Goal: Task Accomplishment & Management: Use online tool/utility

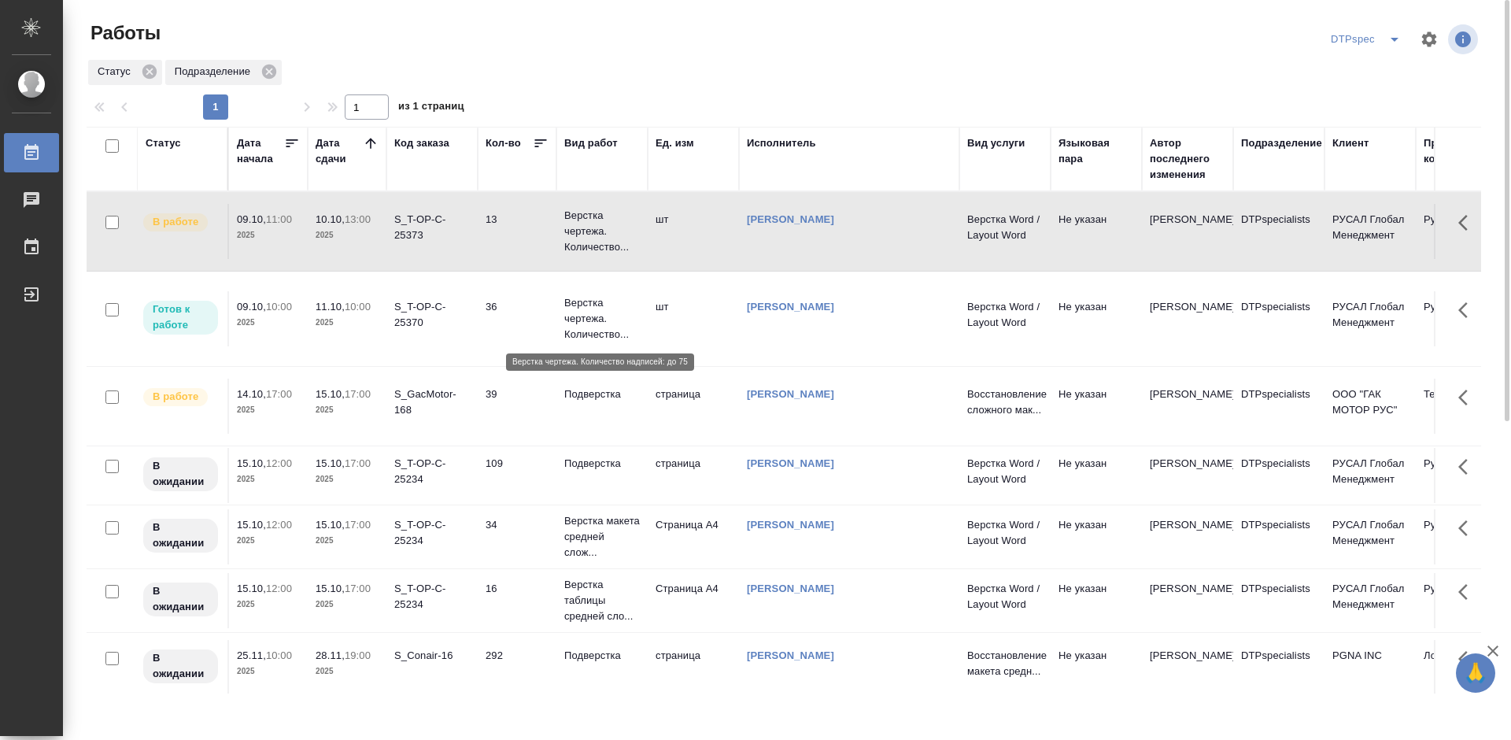
click at [591, 320] on p "Верстка чертежа. Количество..." at bounding box center [602, 318] width 76 height 47
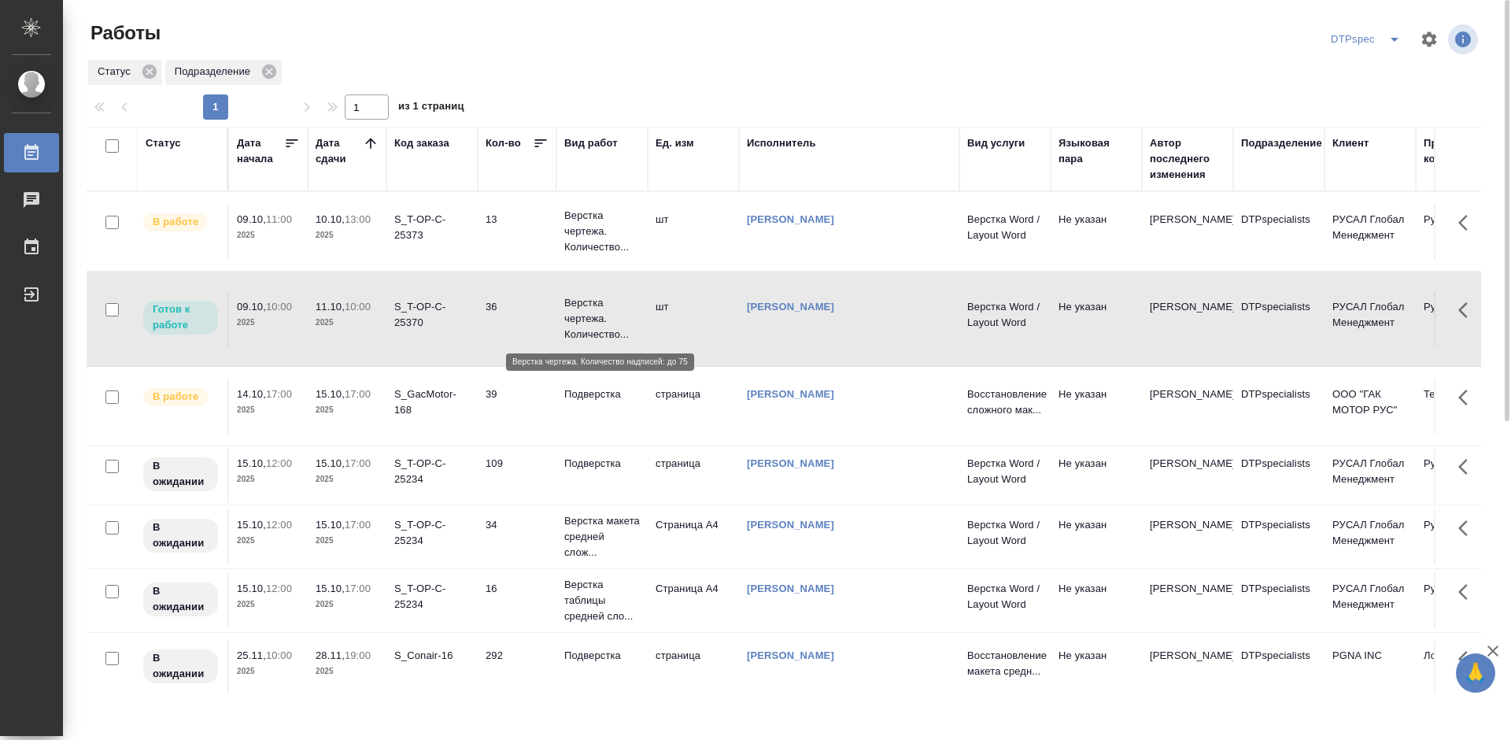
click at [591, 320] on p "Верстка чертежа. Количество..." at bounding box center [602, 318] width 76 height 47
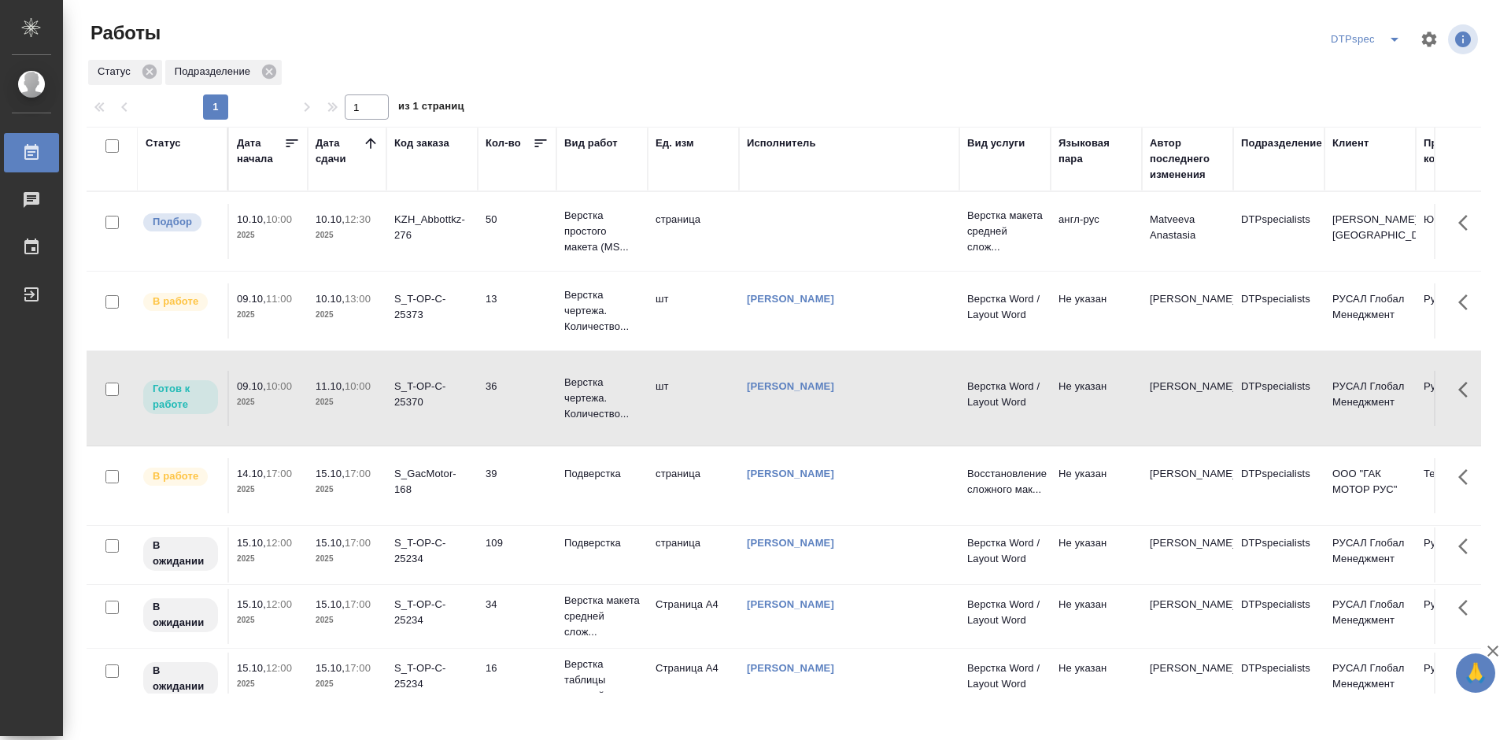
click at [560, 227] on td "Верстка простого макета (MS..." at bounding box center [601, 231] width 91 height 63
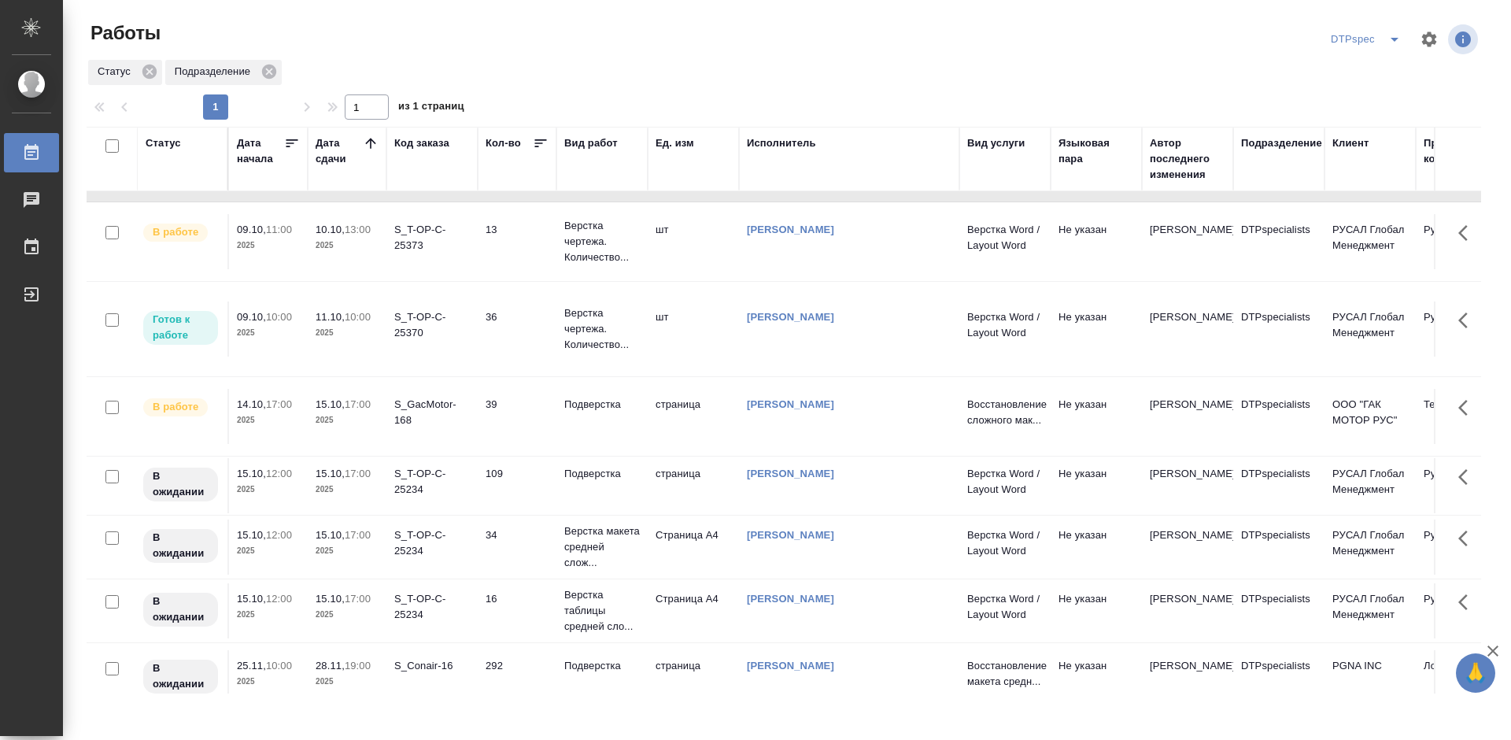
scroll to position [148, 0]
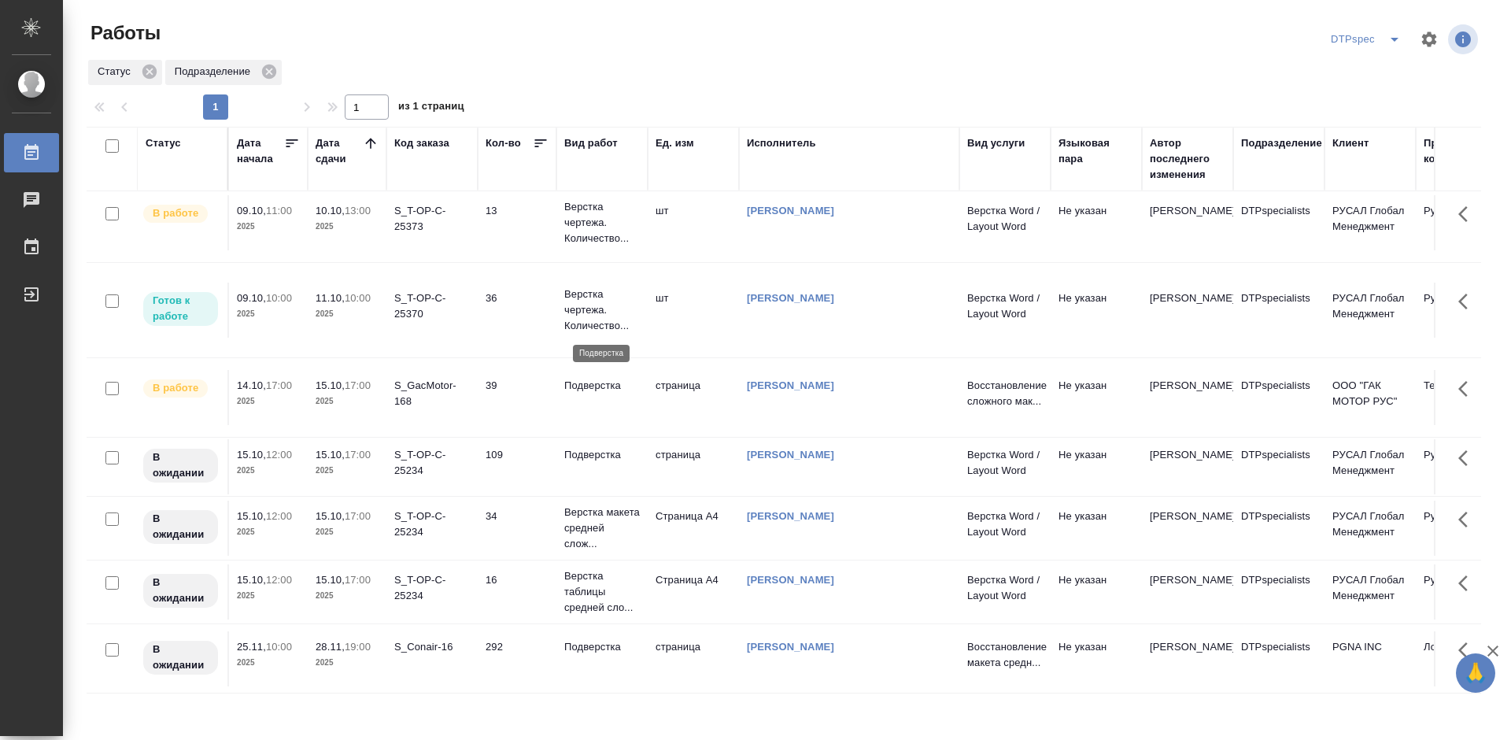
click at [581, 378] on p "Подверстка" at bounding box center [602, 386] width 76 height 16
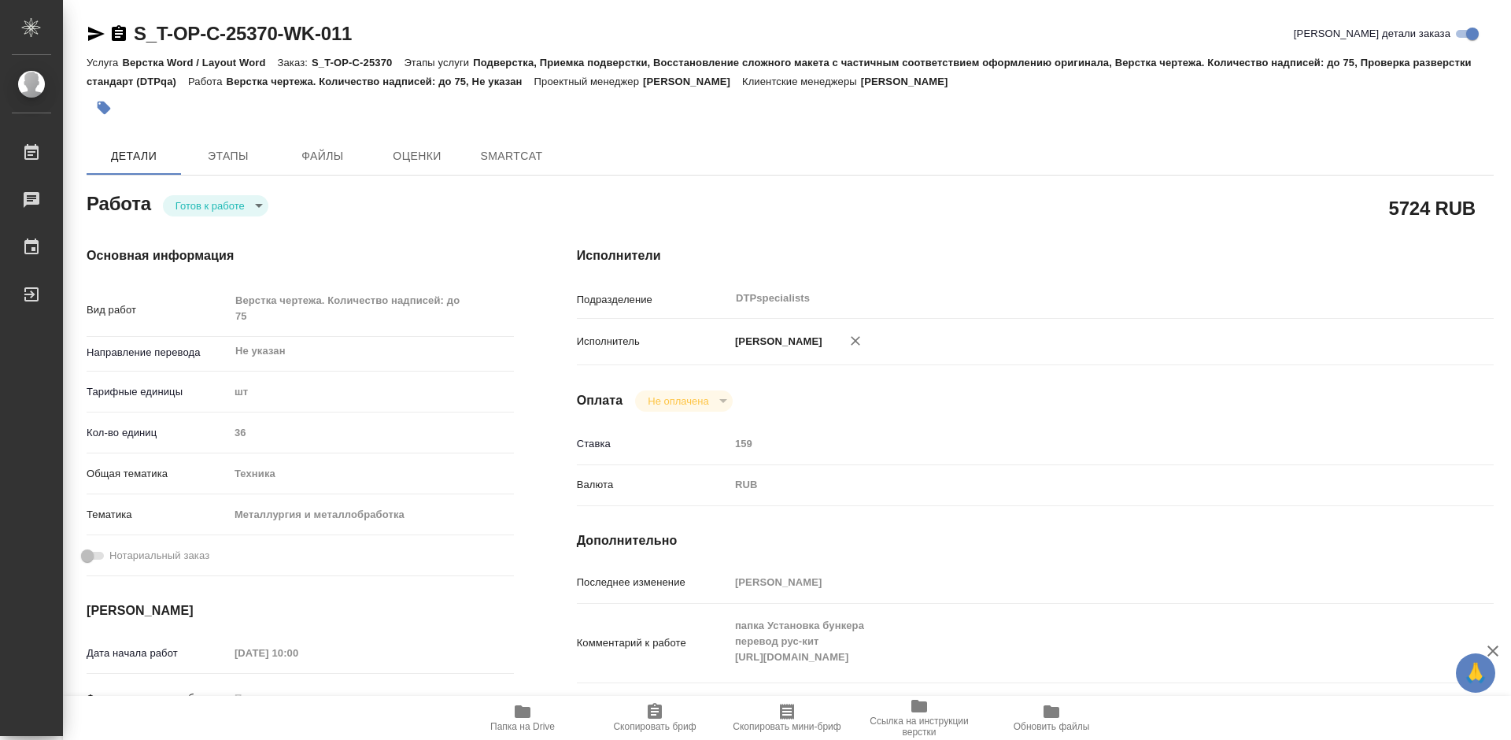
type textarea "x"
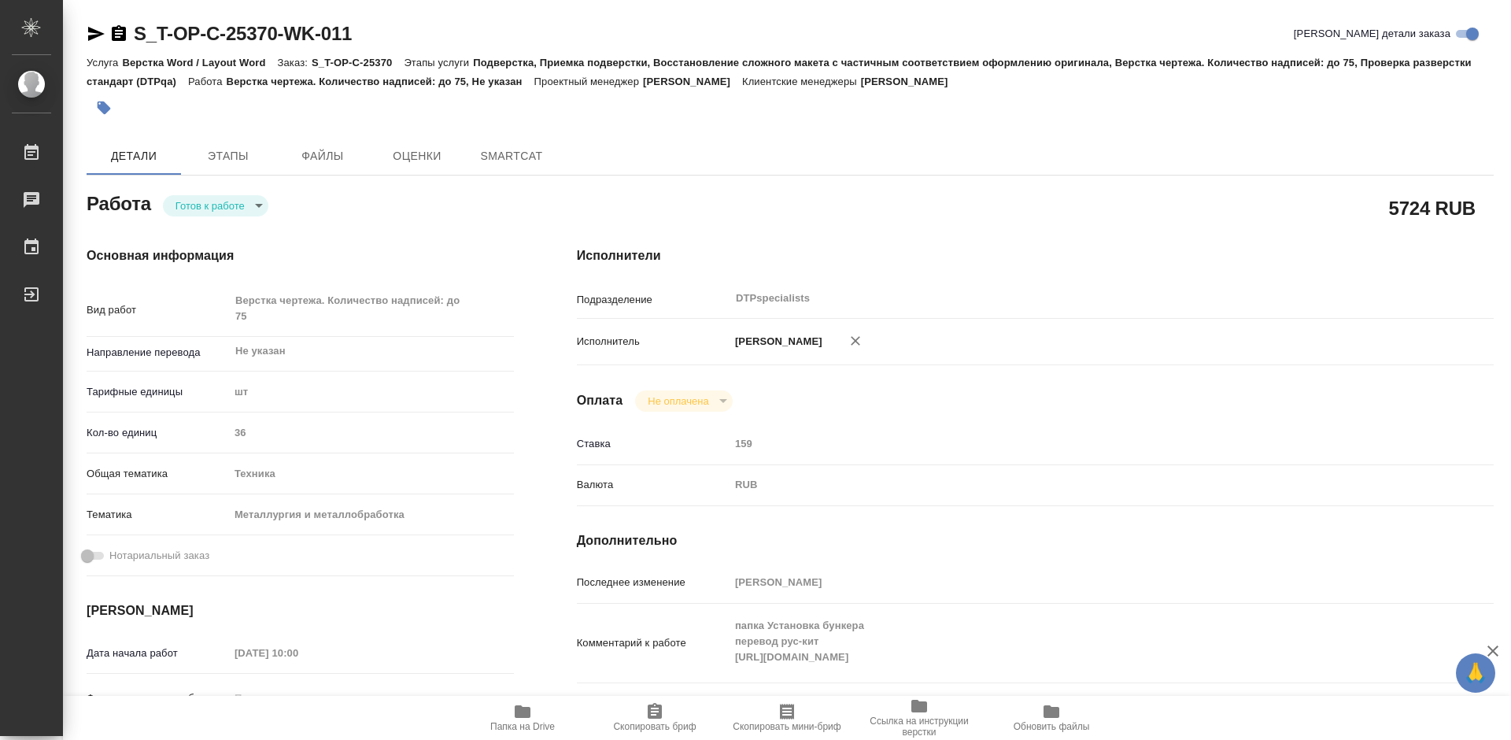
type textarea "x"
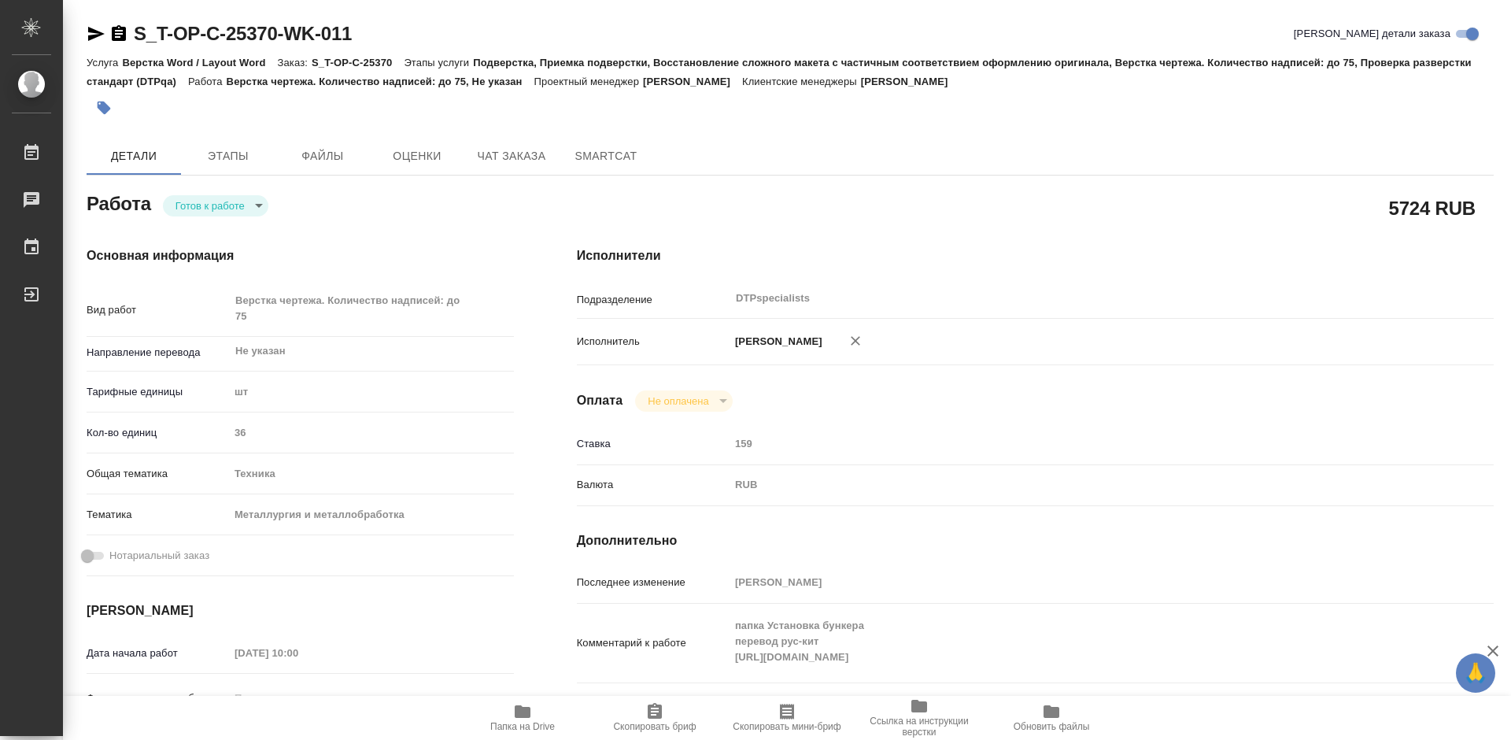
scroll to position [79, 0]
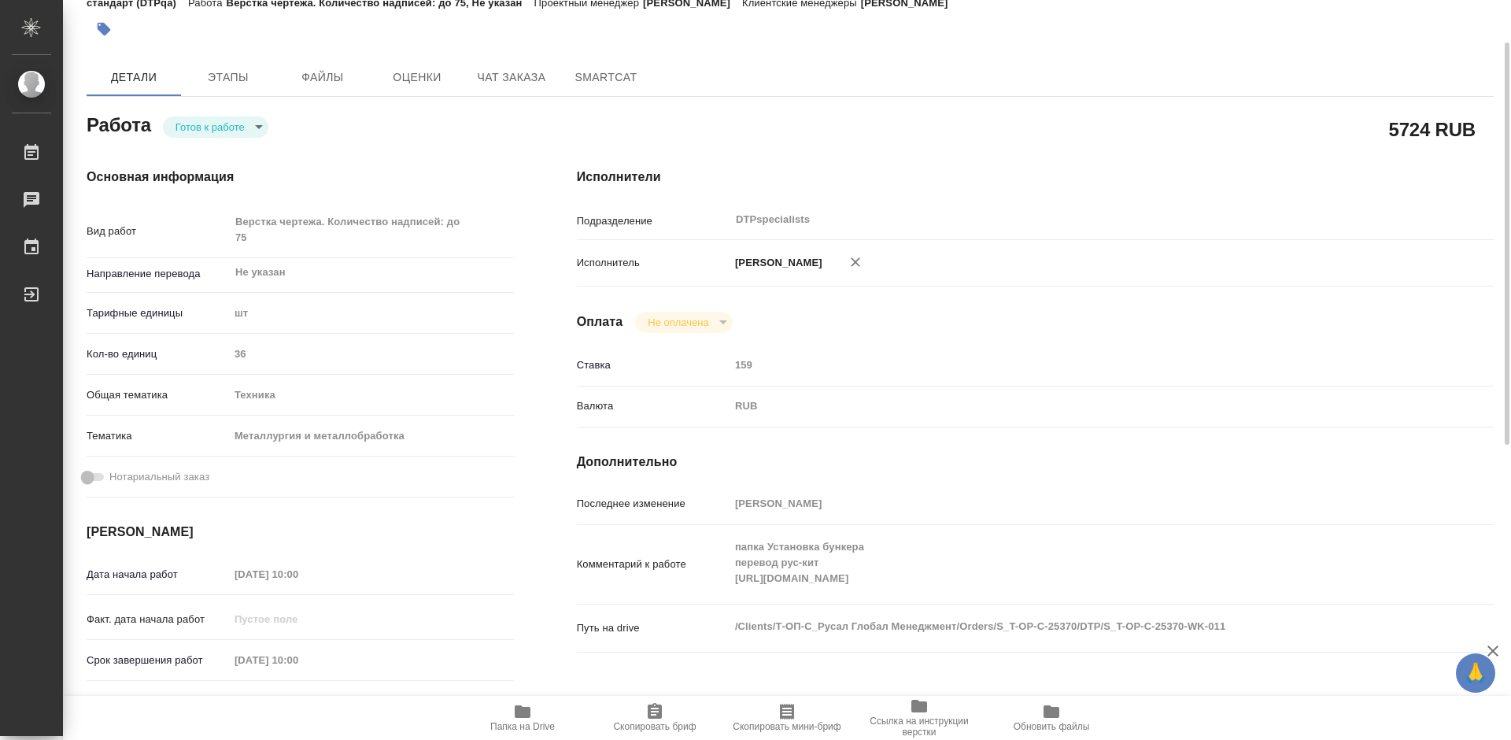
type textarea "x"
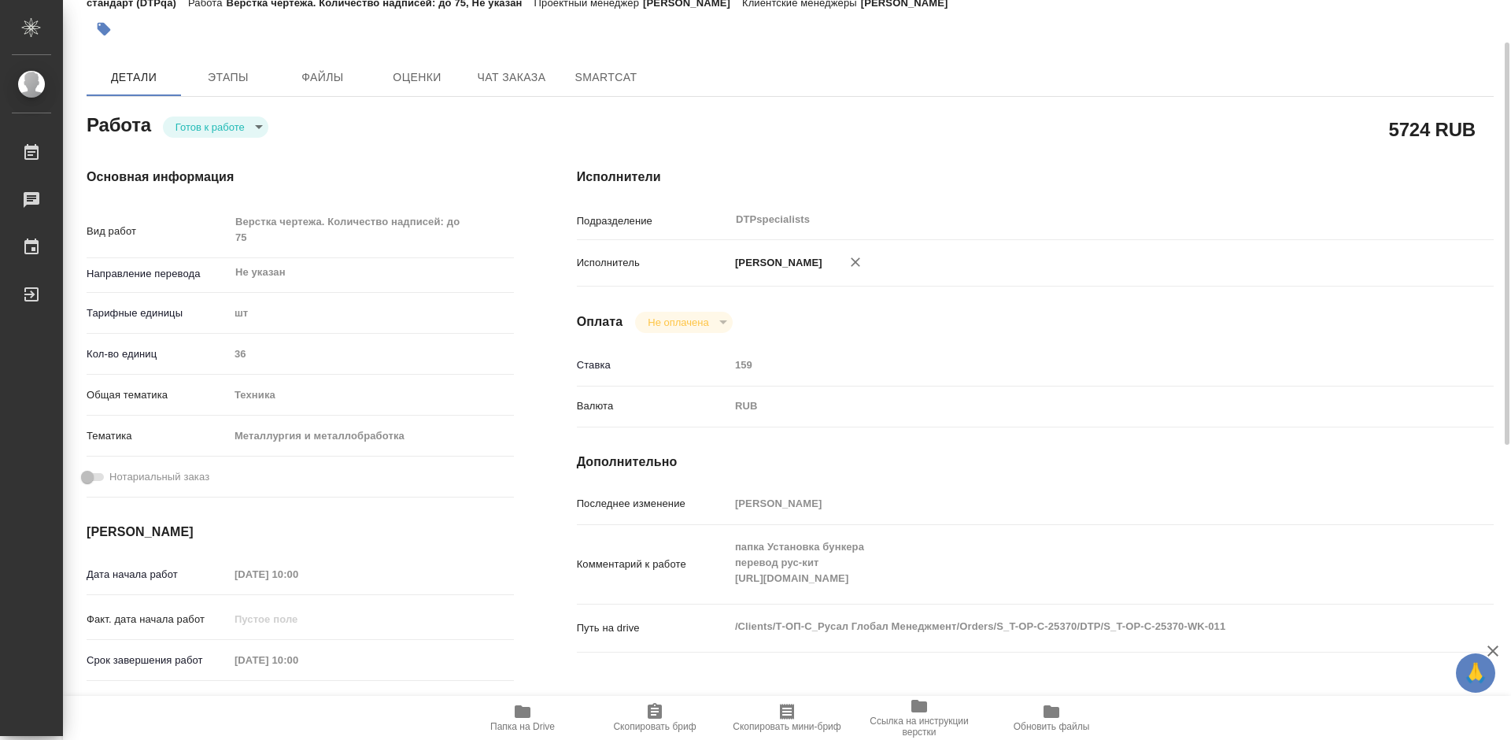
type textarea "x"
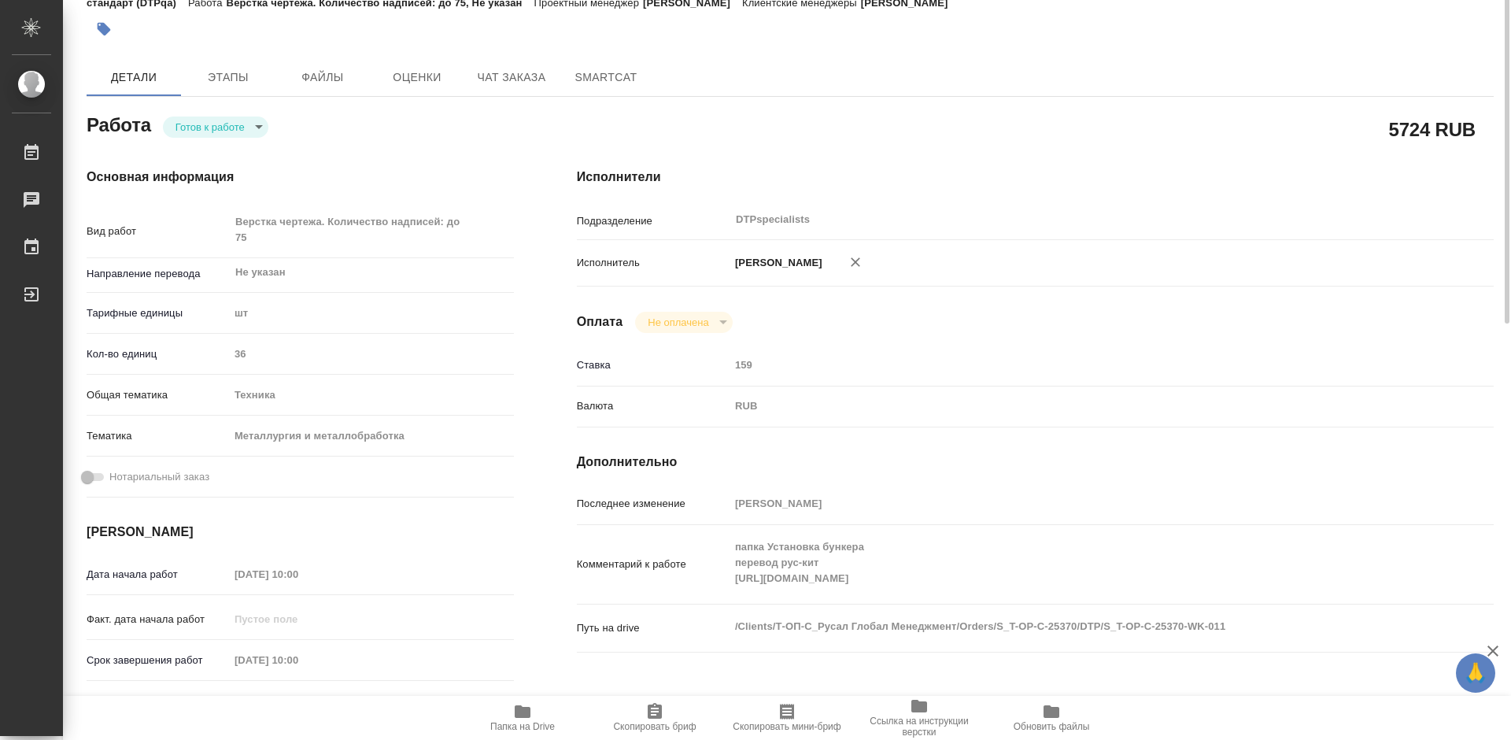
scroll to position [0, 0]
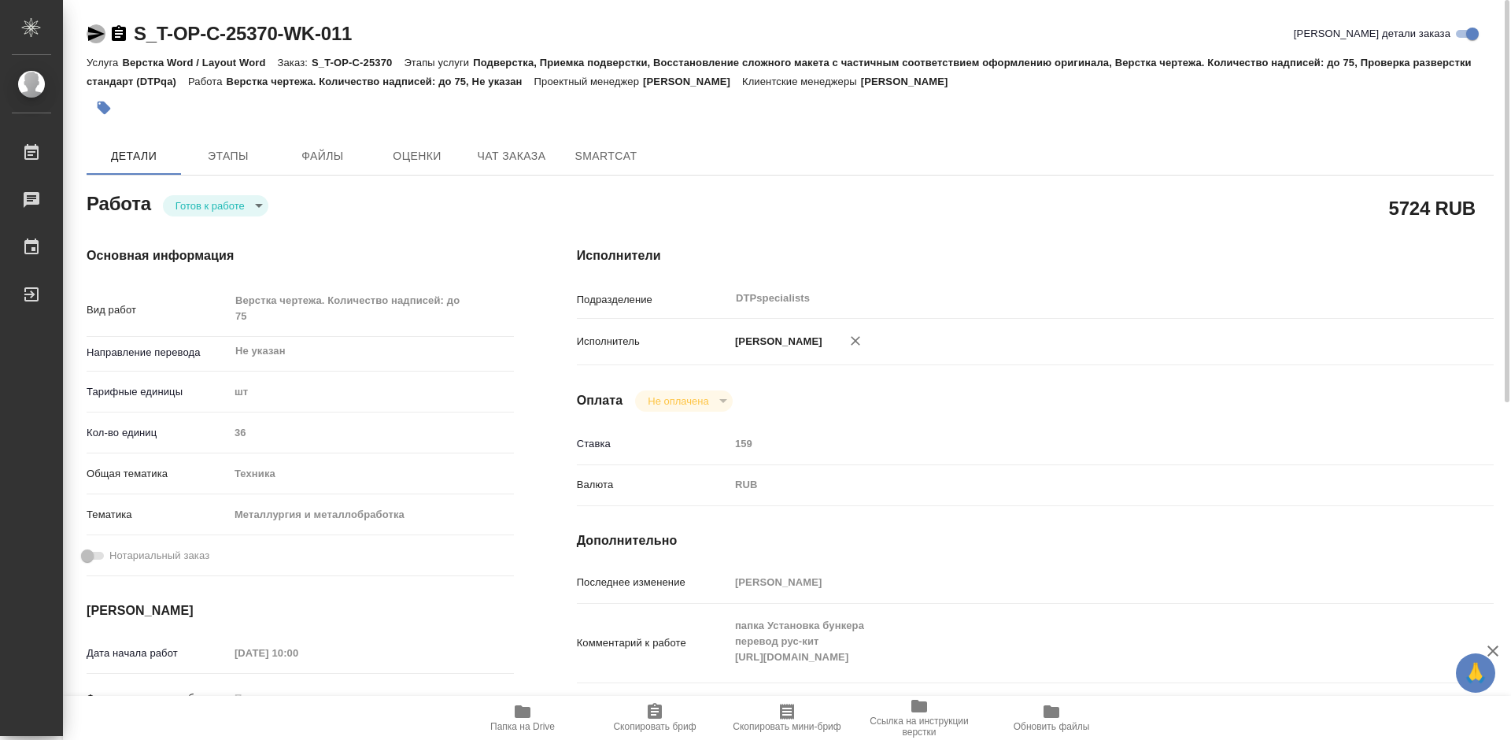
click at [93, 33] on icon "button" at bounding box center [96, 33] width 19 height 19
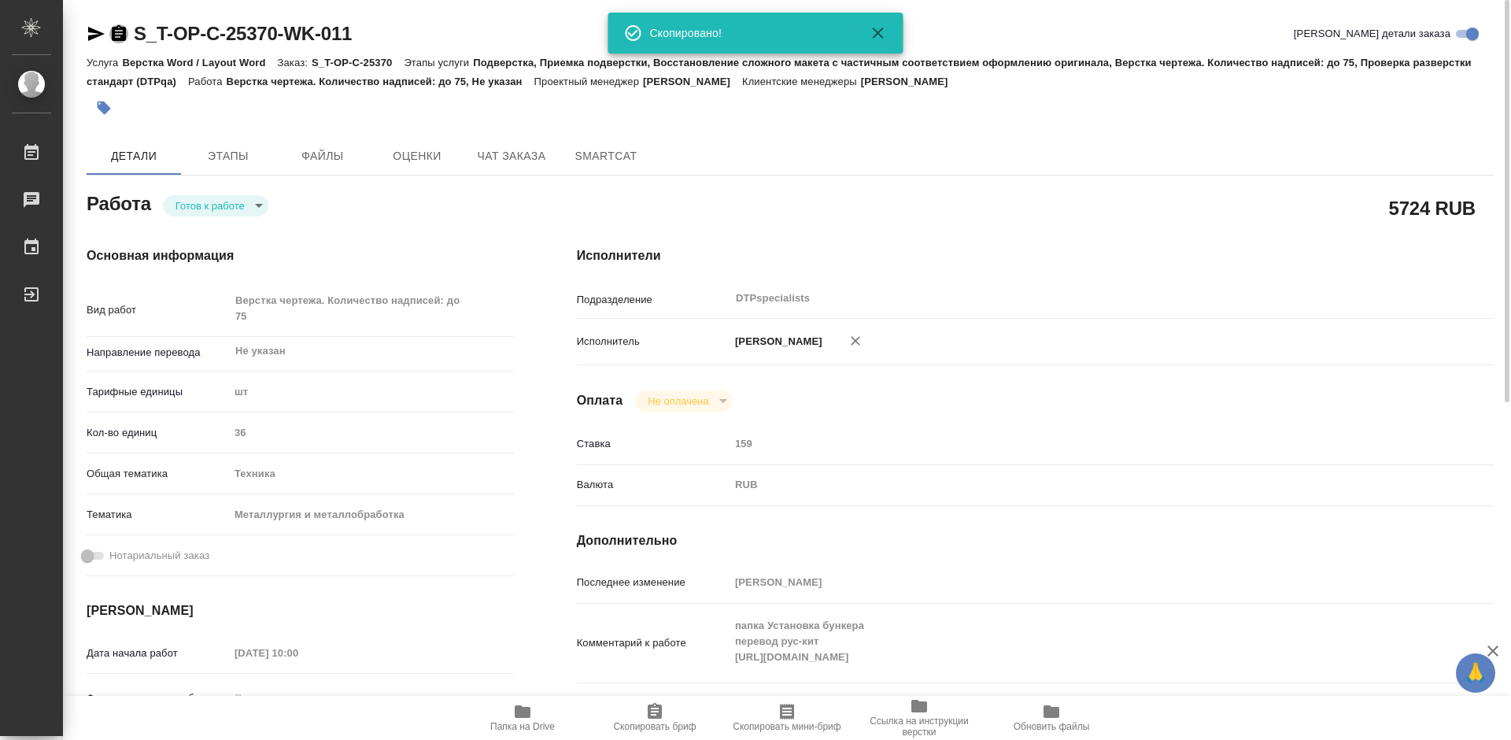
click at [113, 34] on icon "button" at bounding box center [119, 33] width 14 height 16
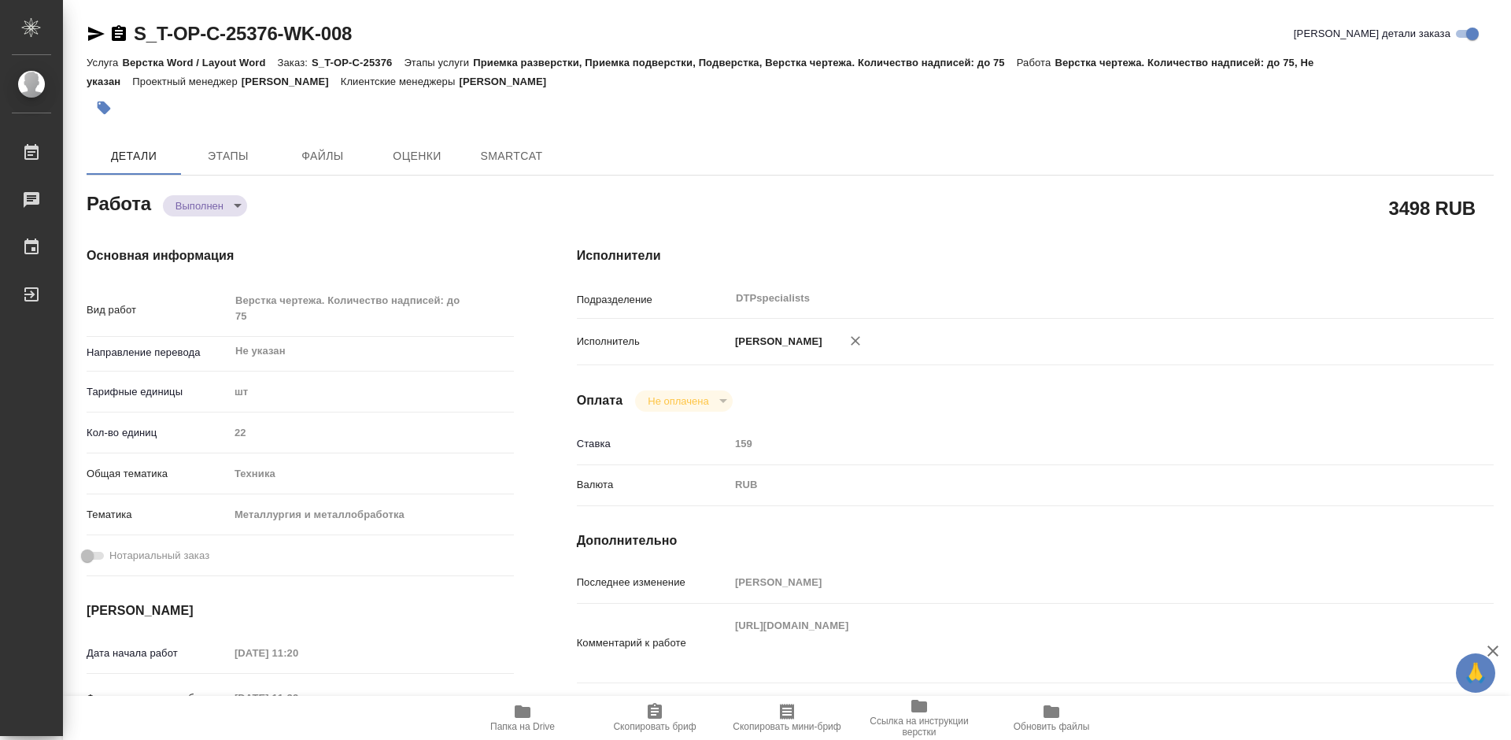
type textarea "x"
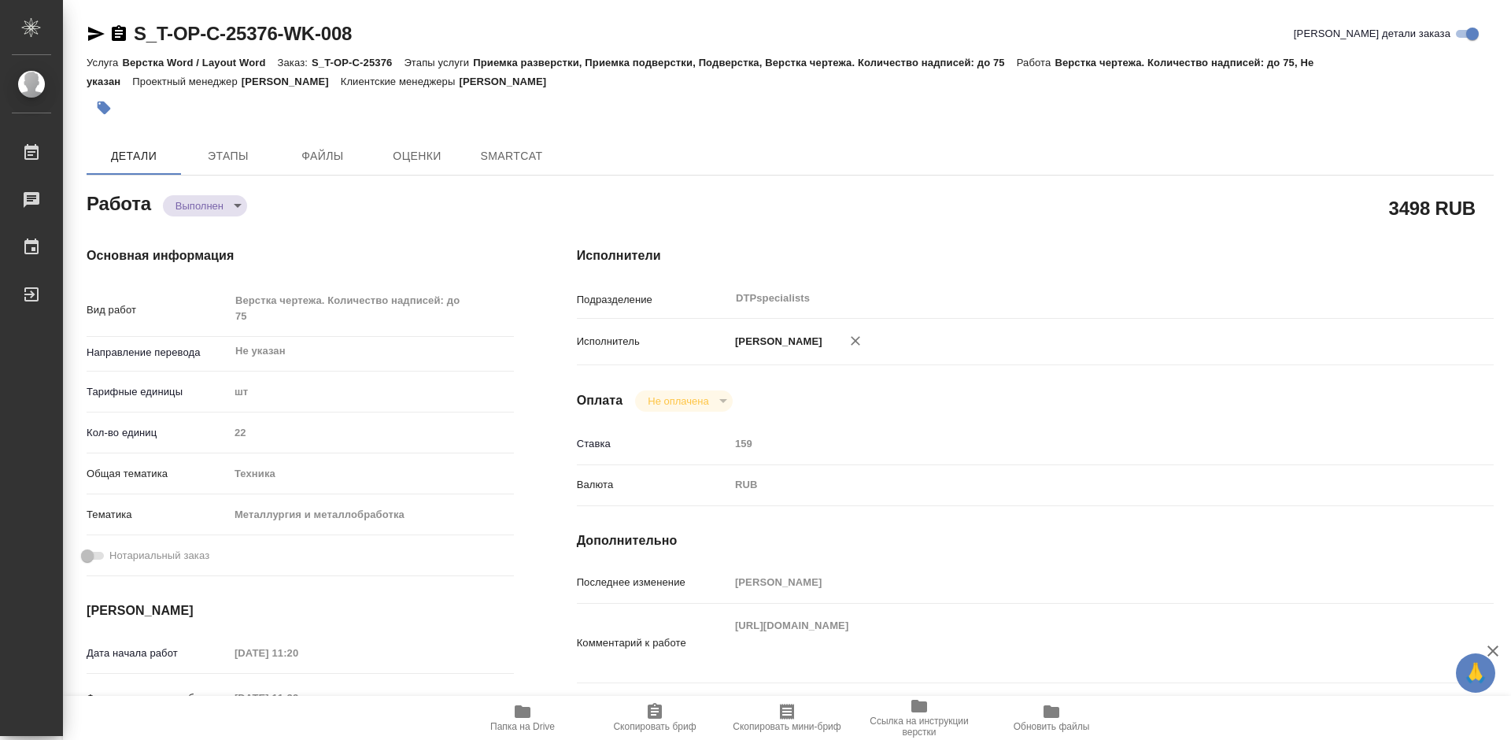
type textarea "x"
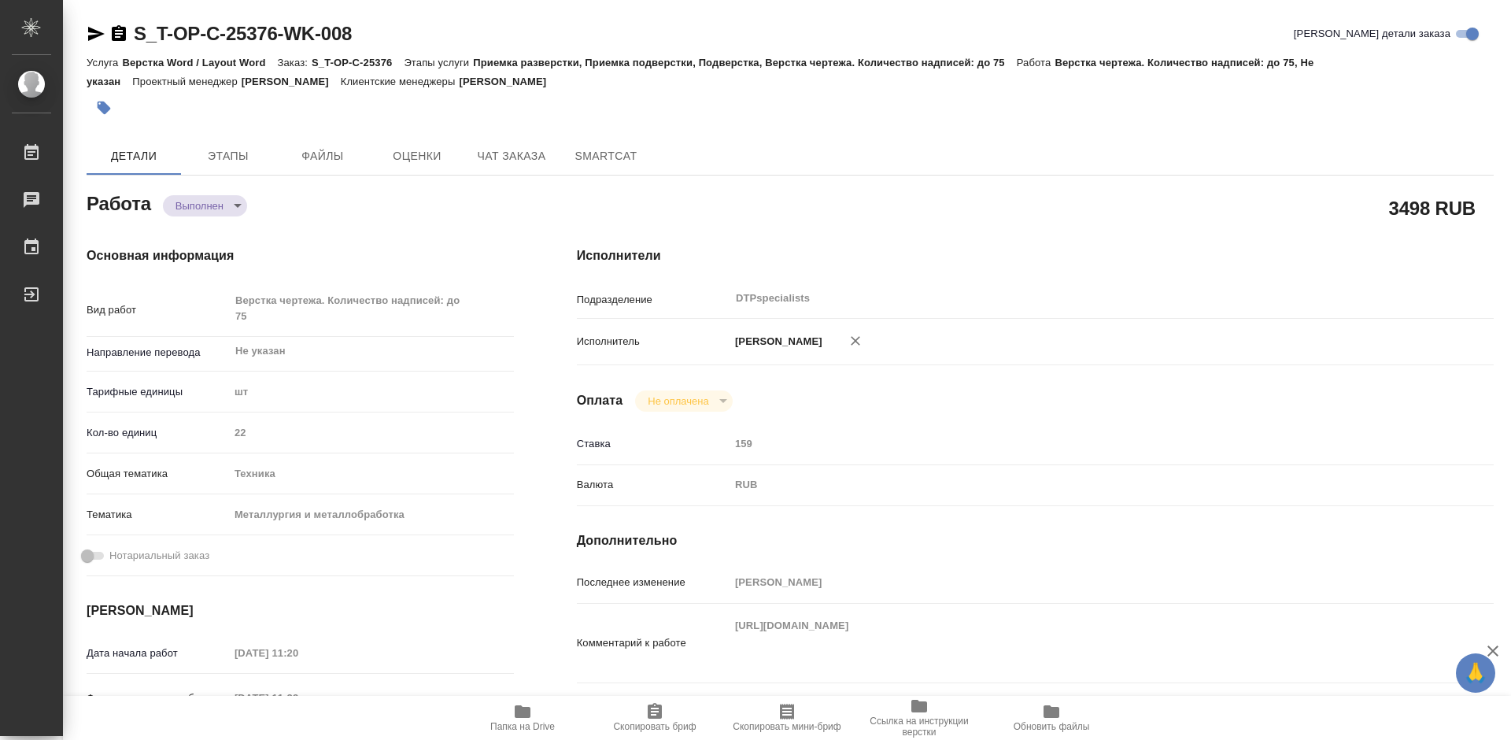
type textarea "x"
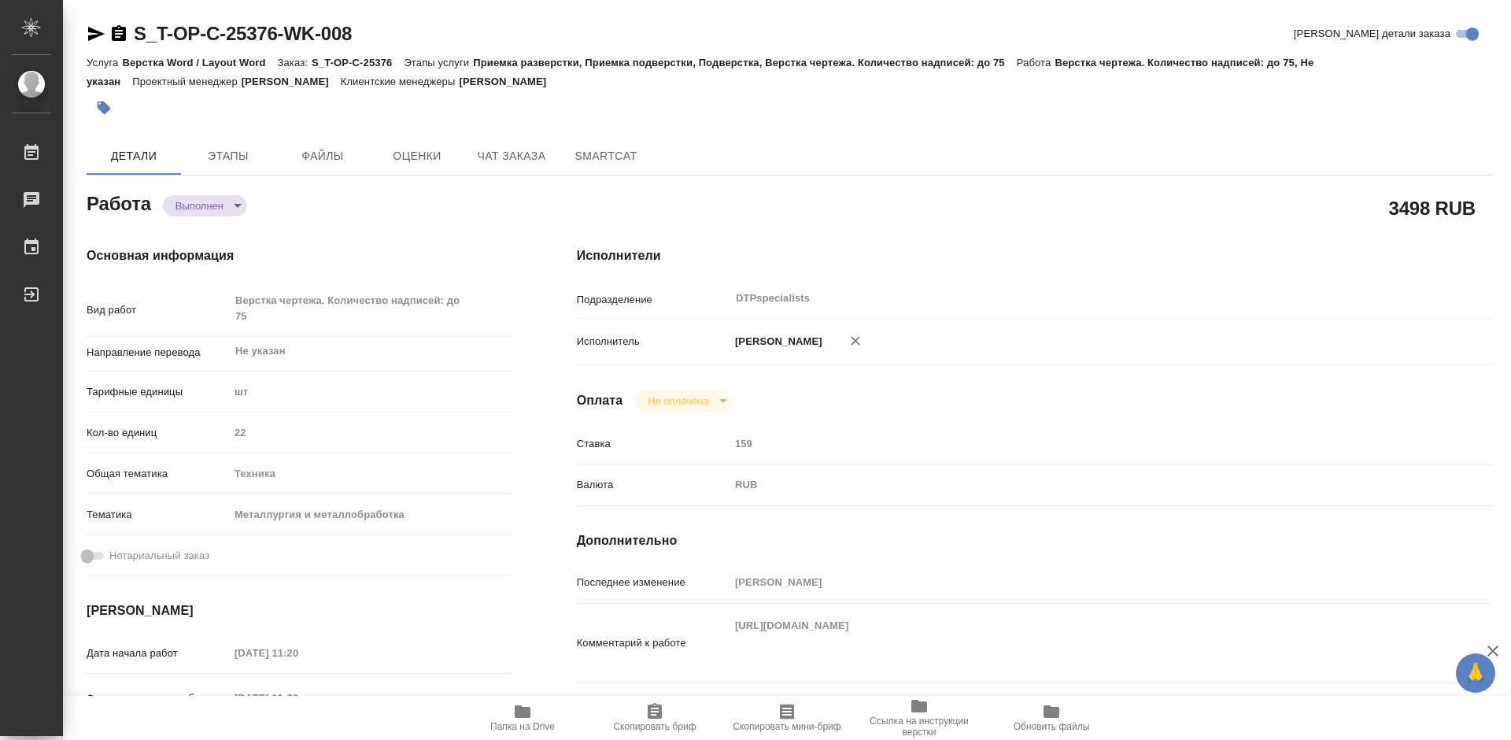
type textarea "x"
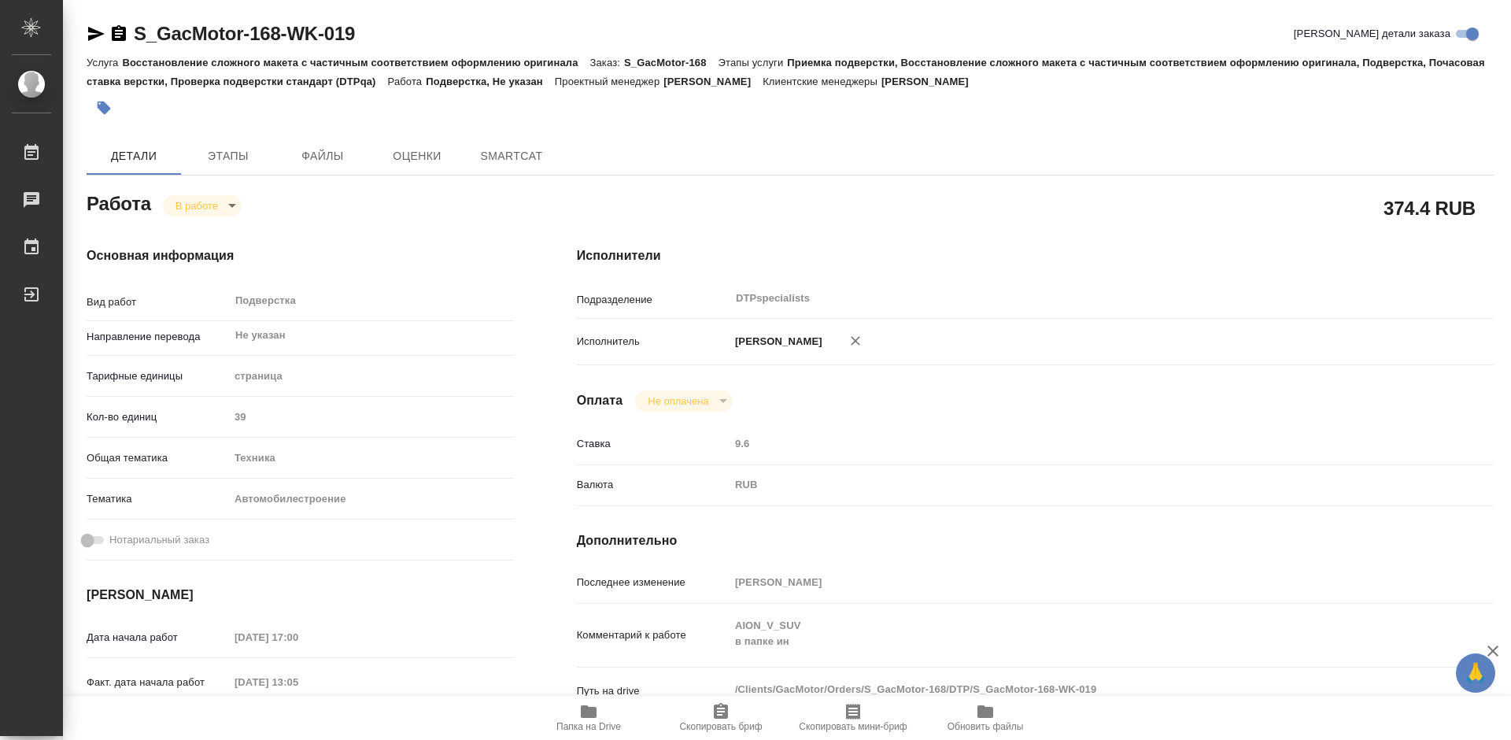
type textarea "x"
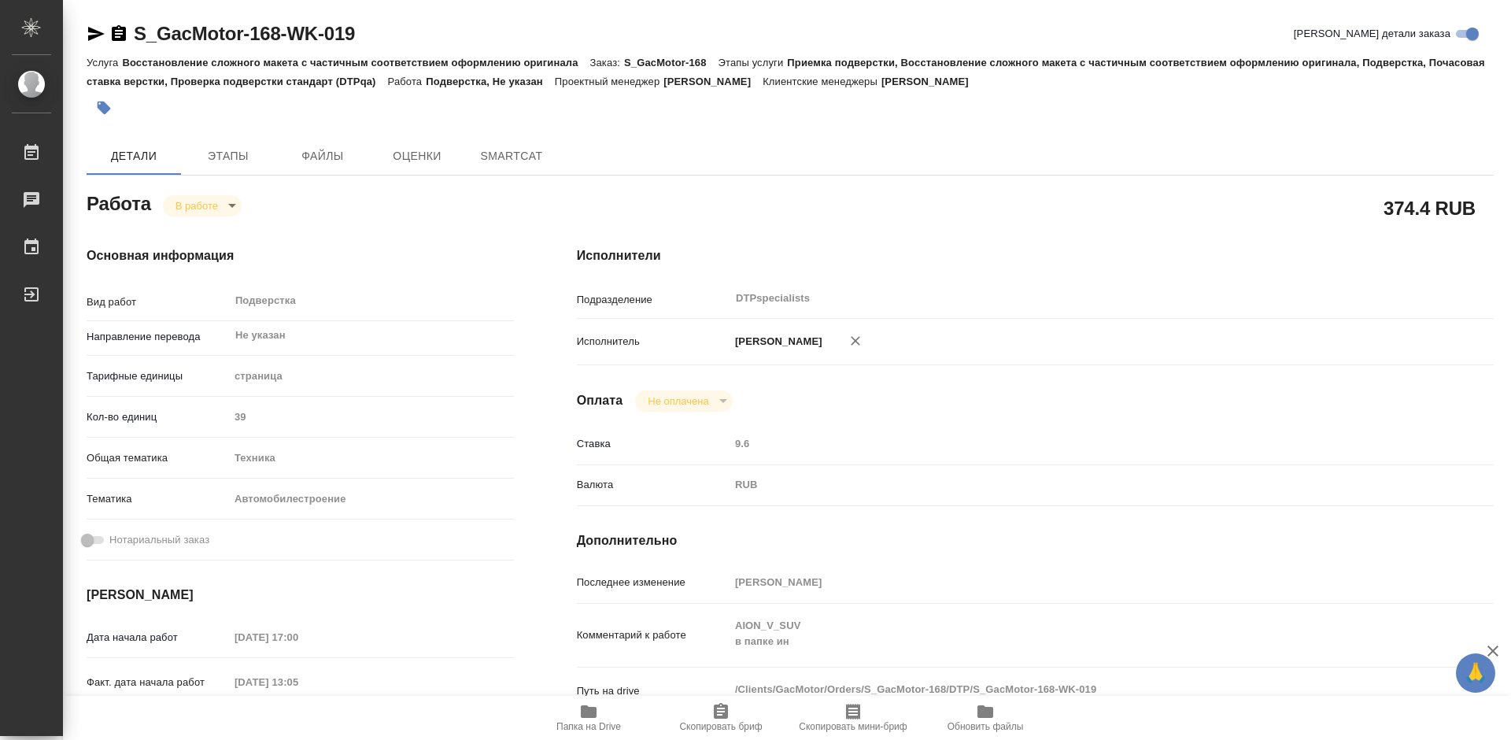
type textarea "x"
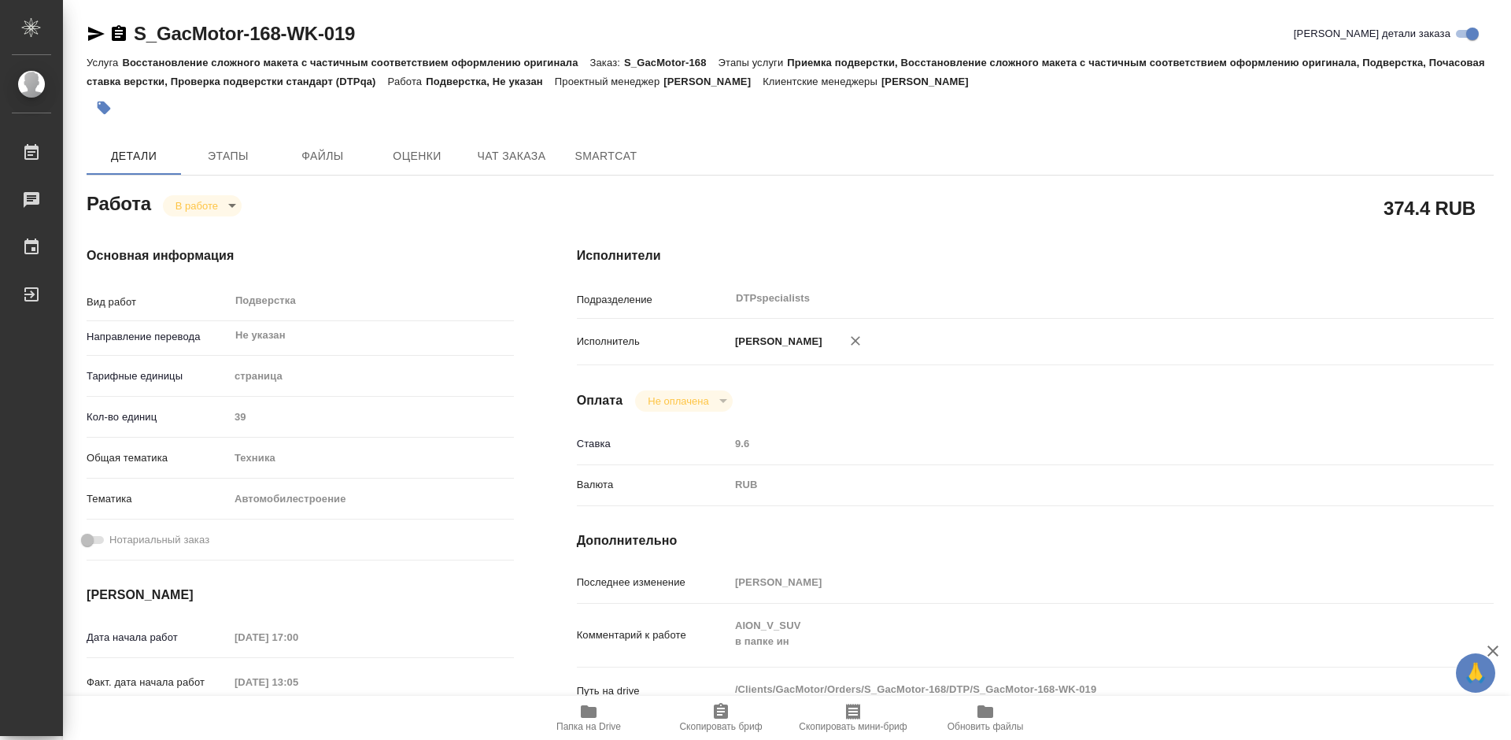
type textarea "x"
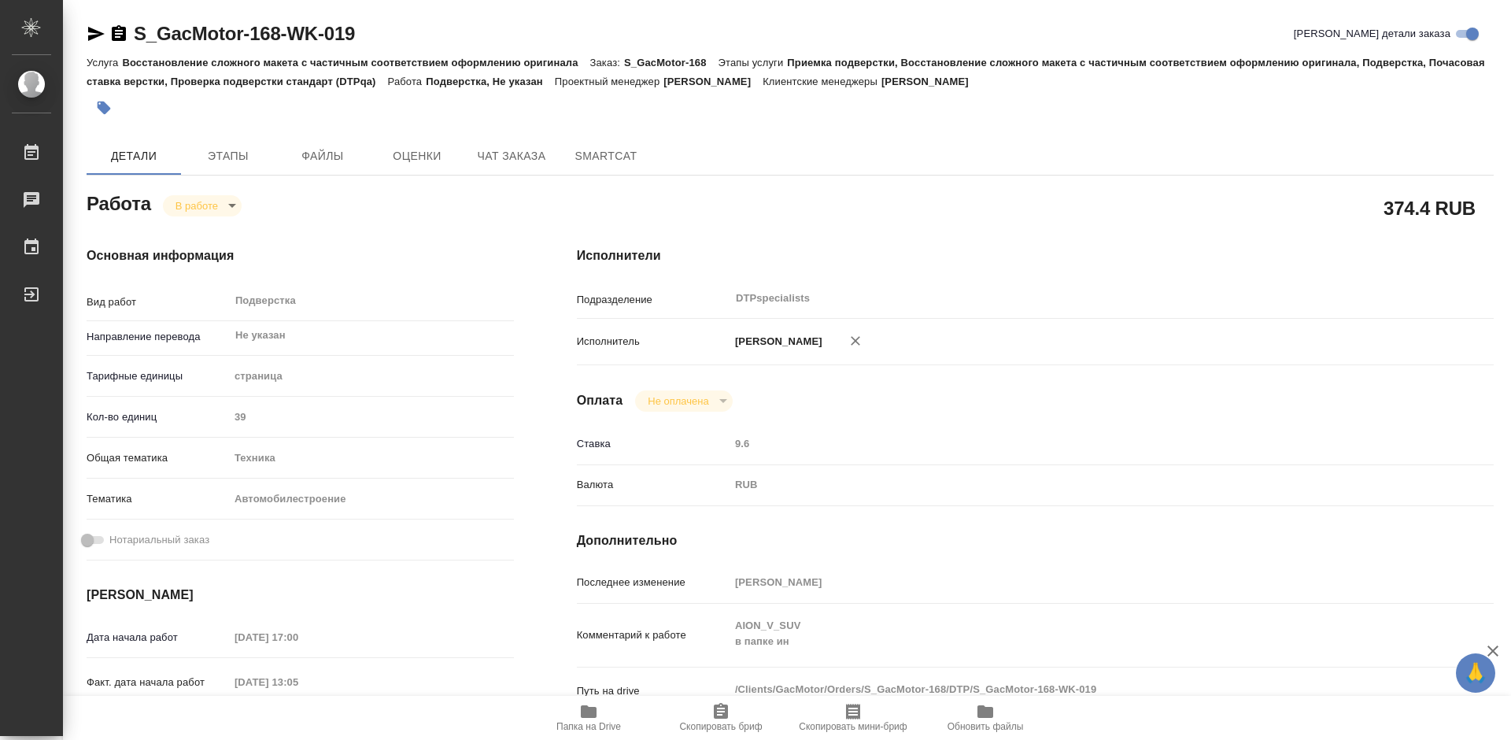
scroll to position [236, 0]
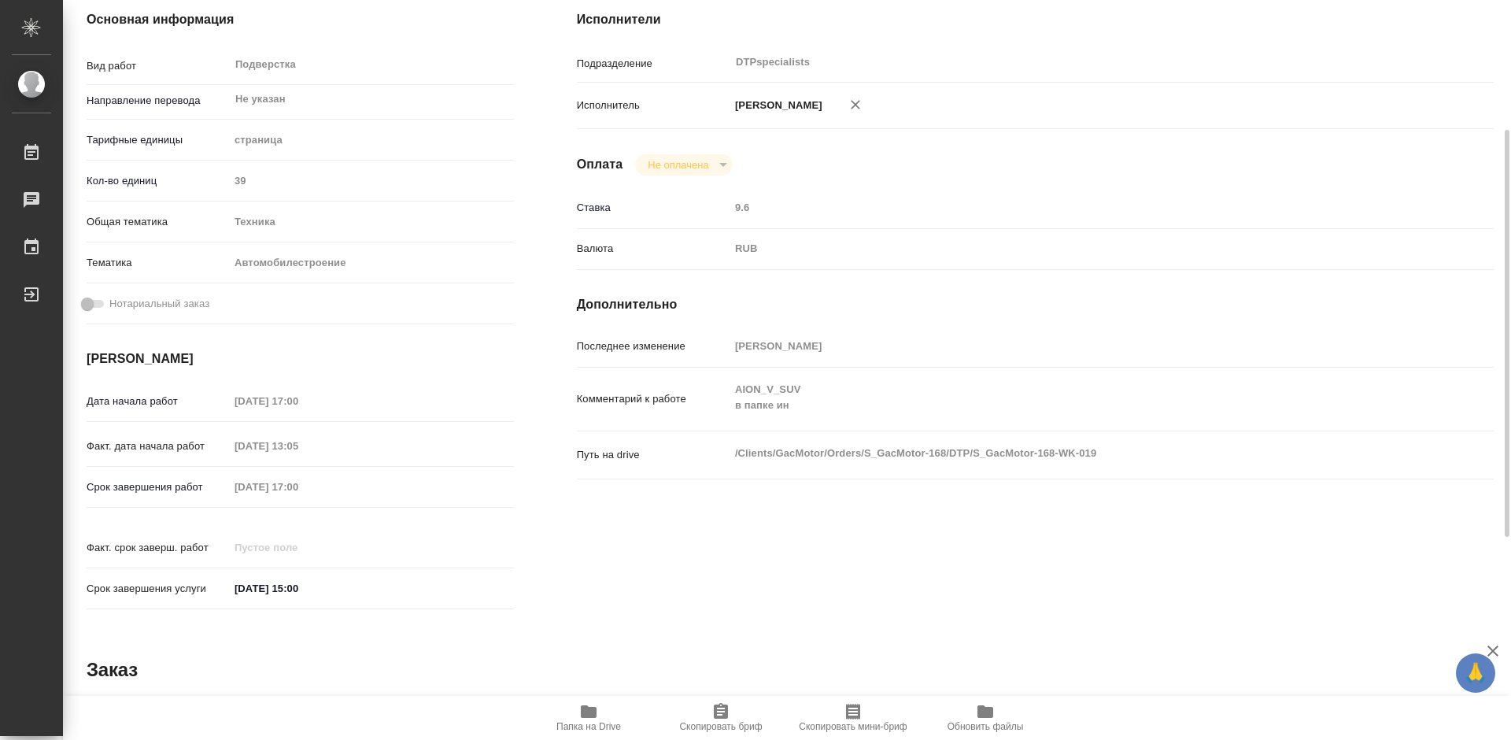
type textarea "x"
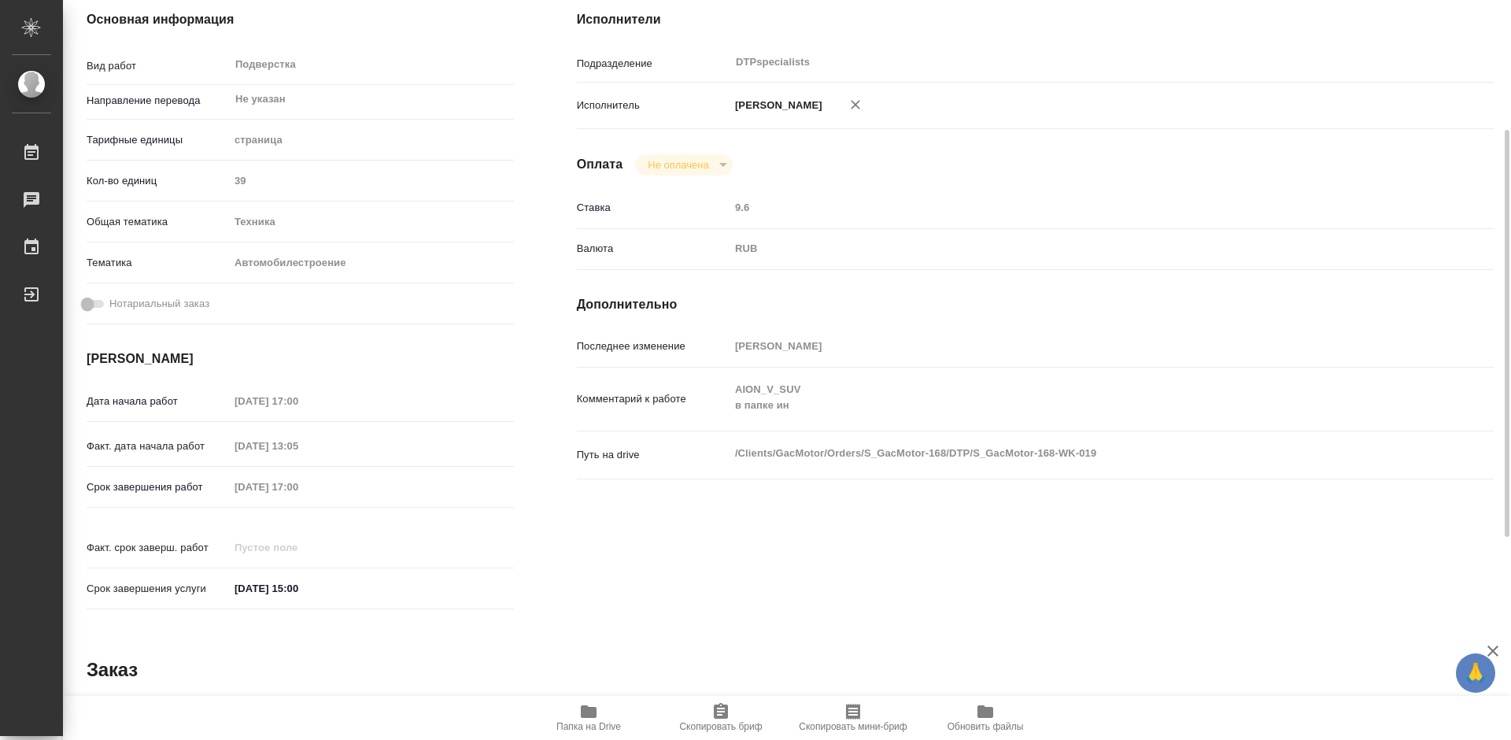
click at [581, 714] on icon "button" at bounding box center [588, 711] width 19 height 19
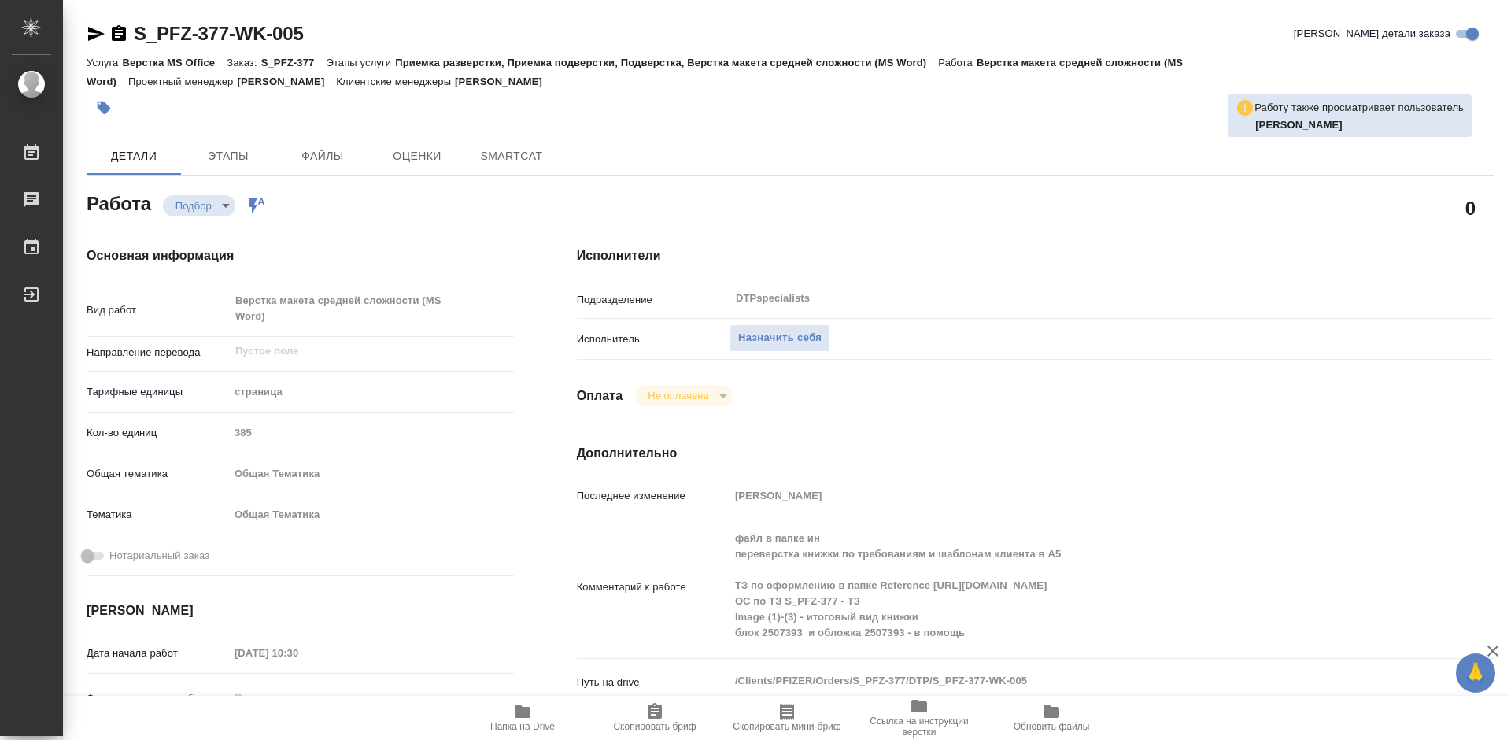
type textarea "x"
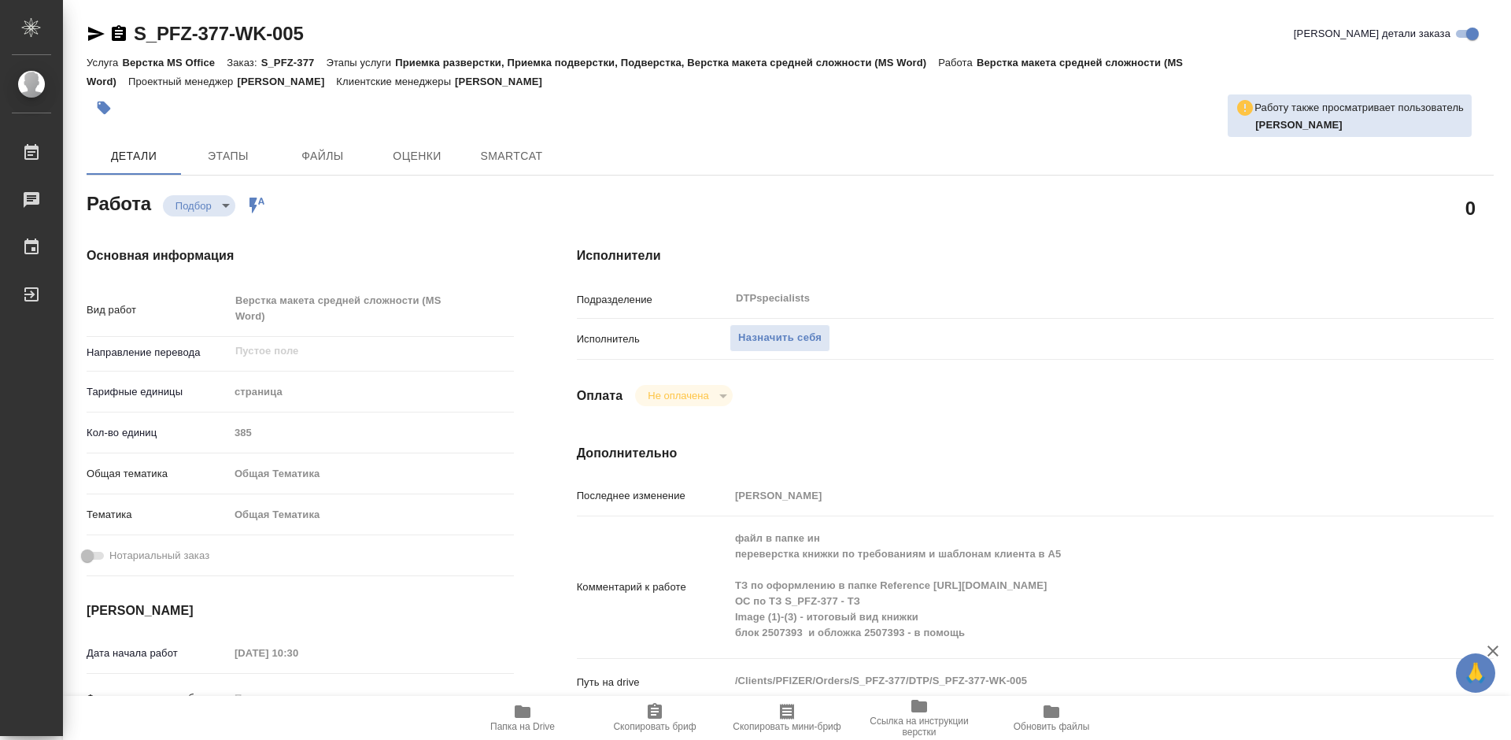
type textarea "x"
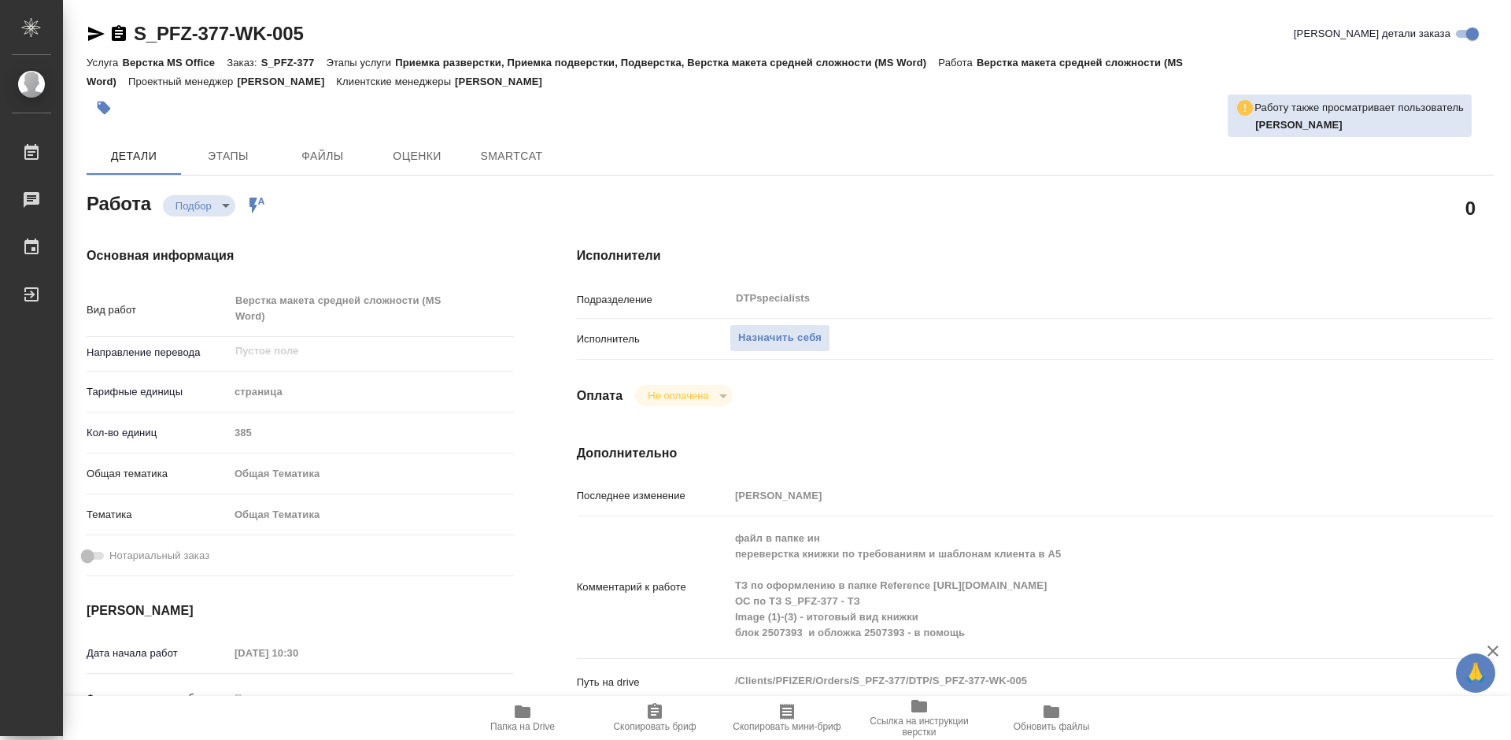
type textarea "x"
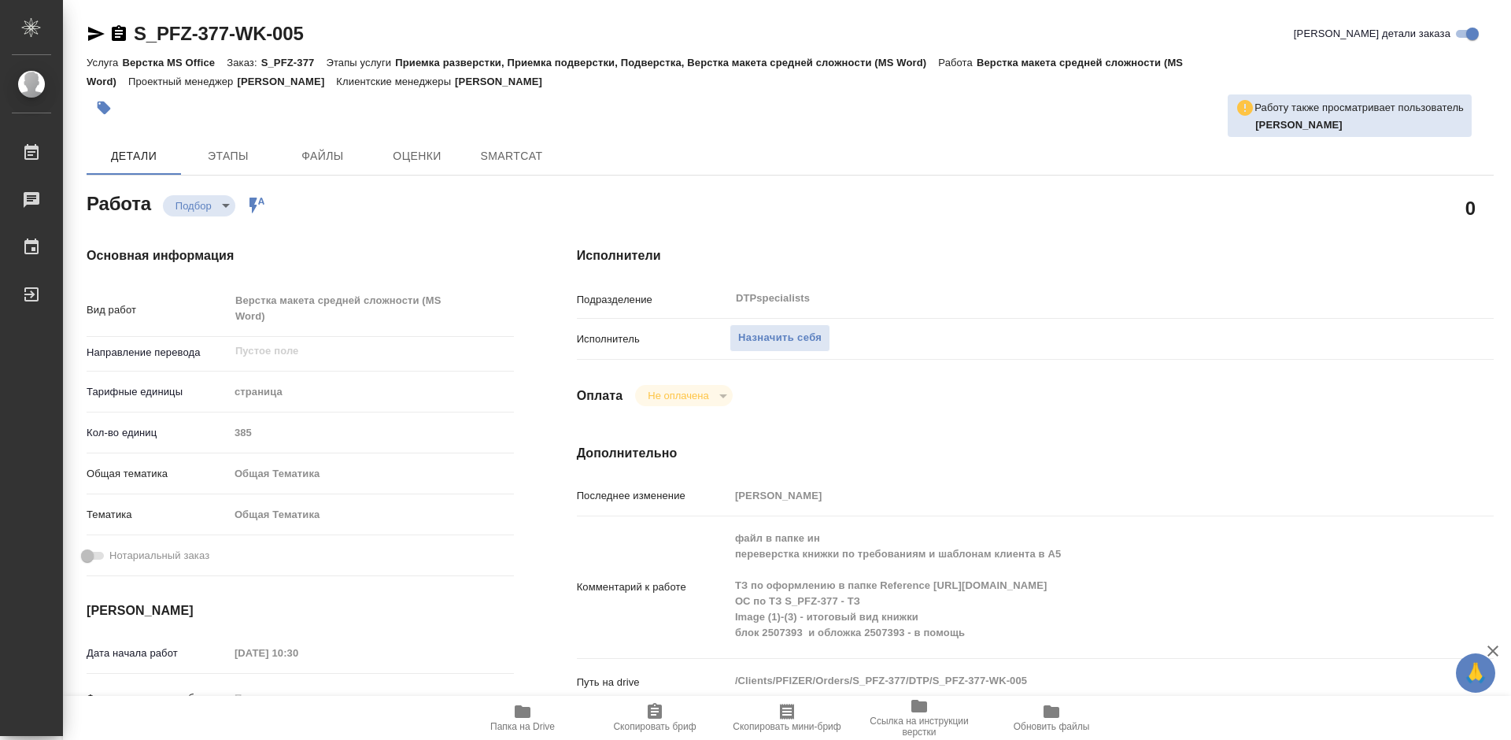
type textarea "x"
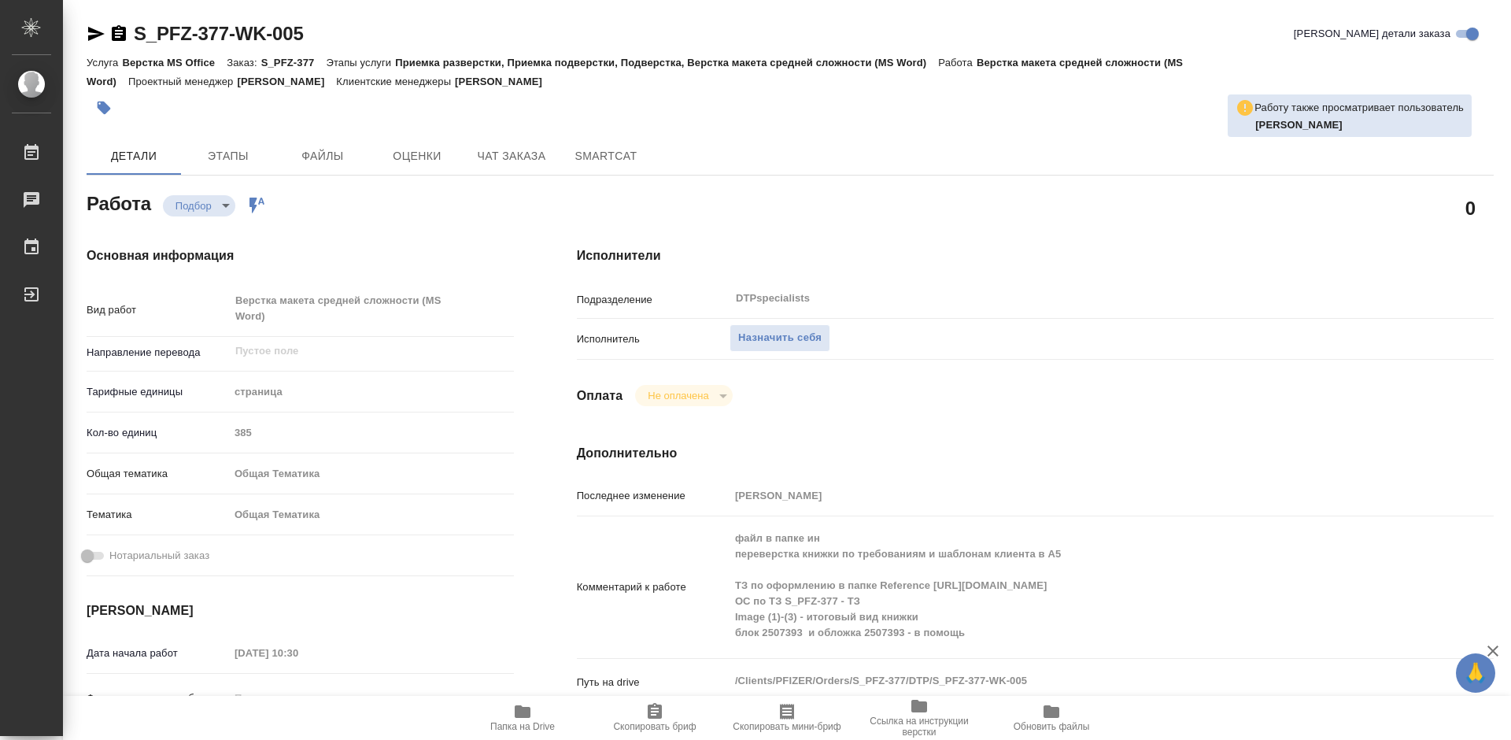
type textarea "x"
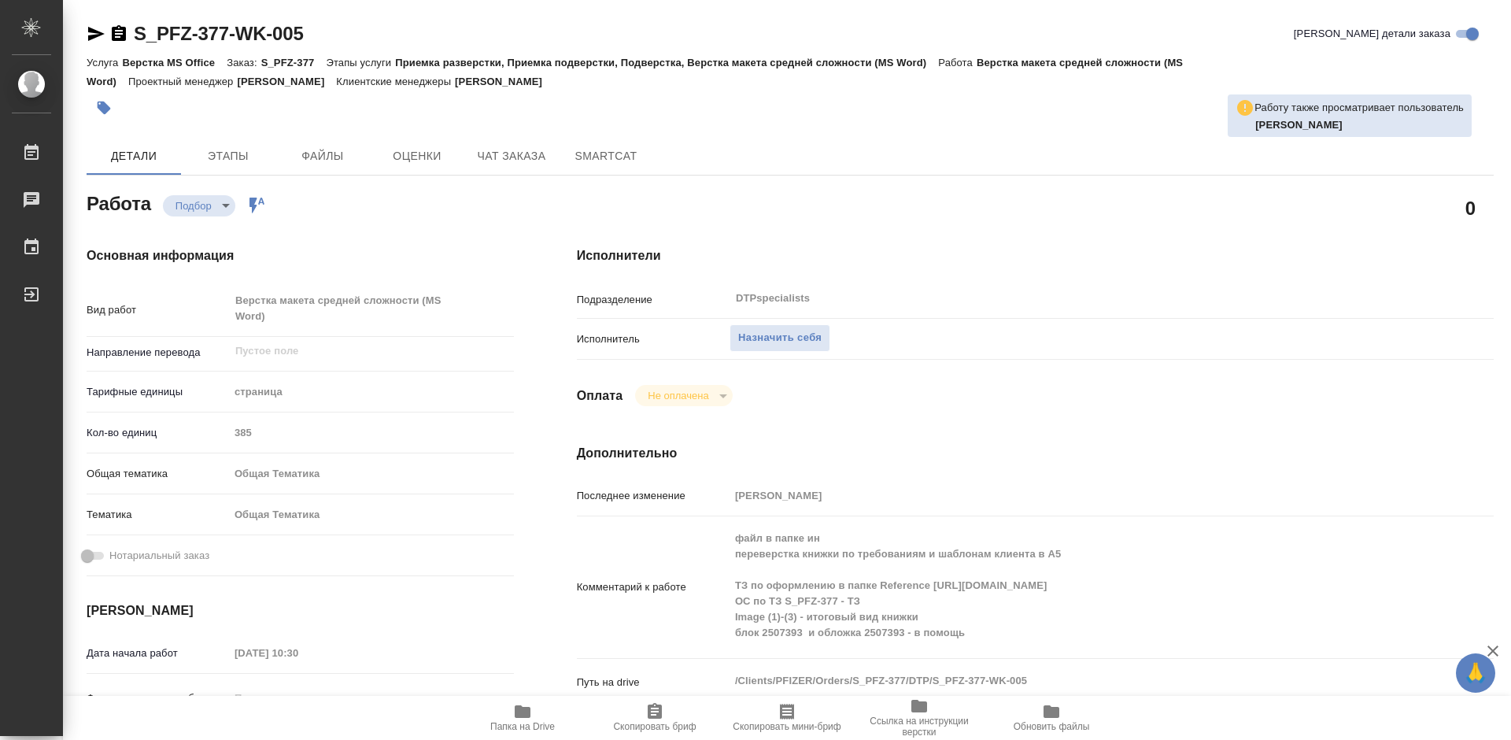
type textarea "x"
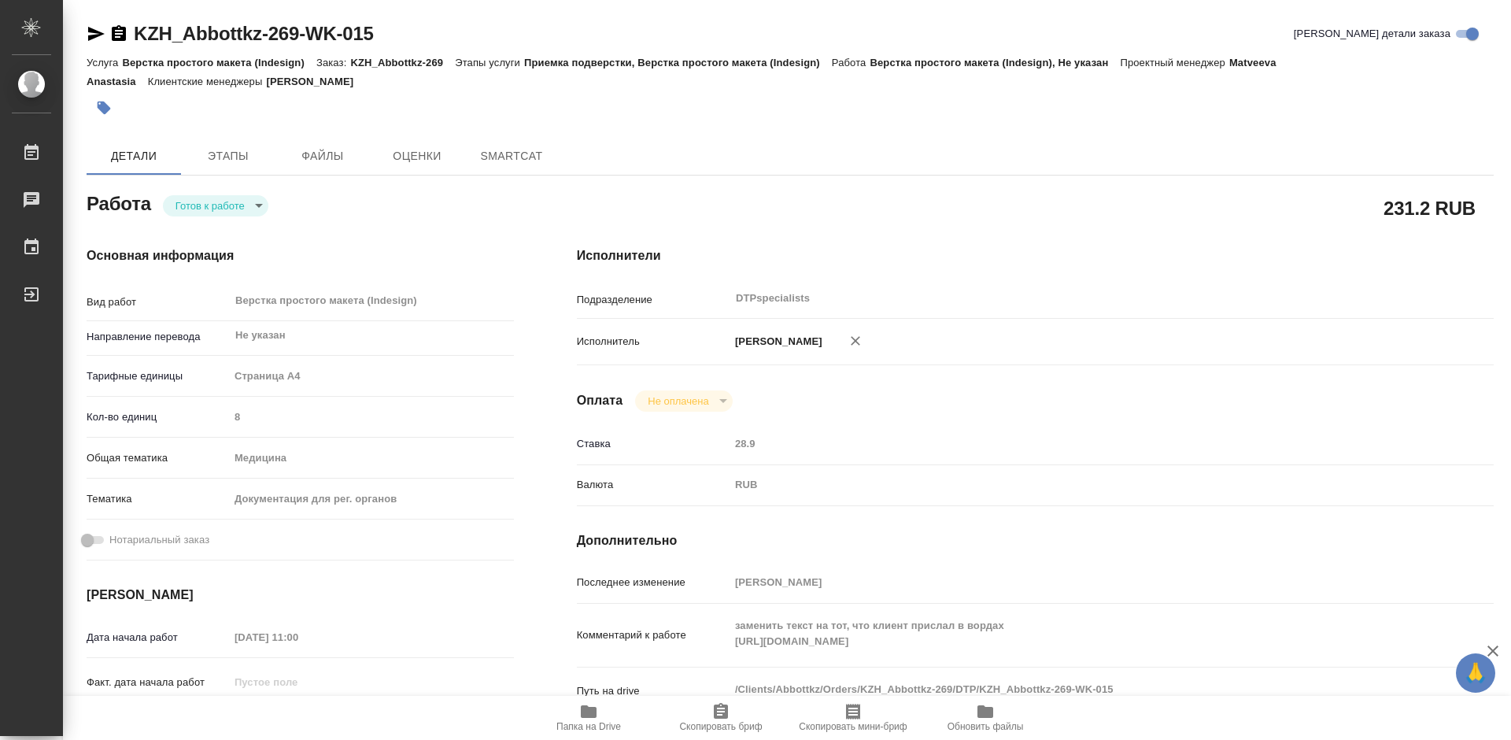
type textarea "x"
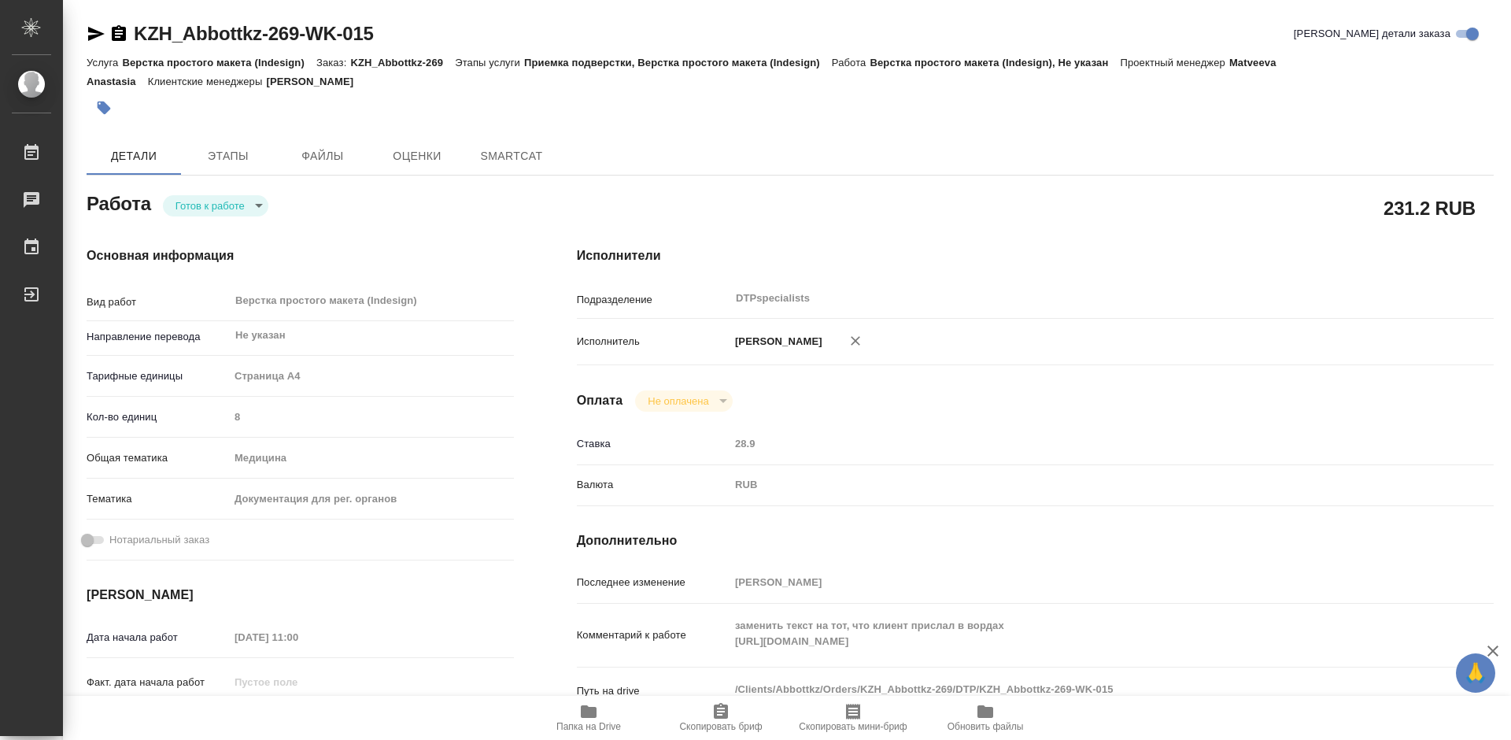
type textarea "x"
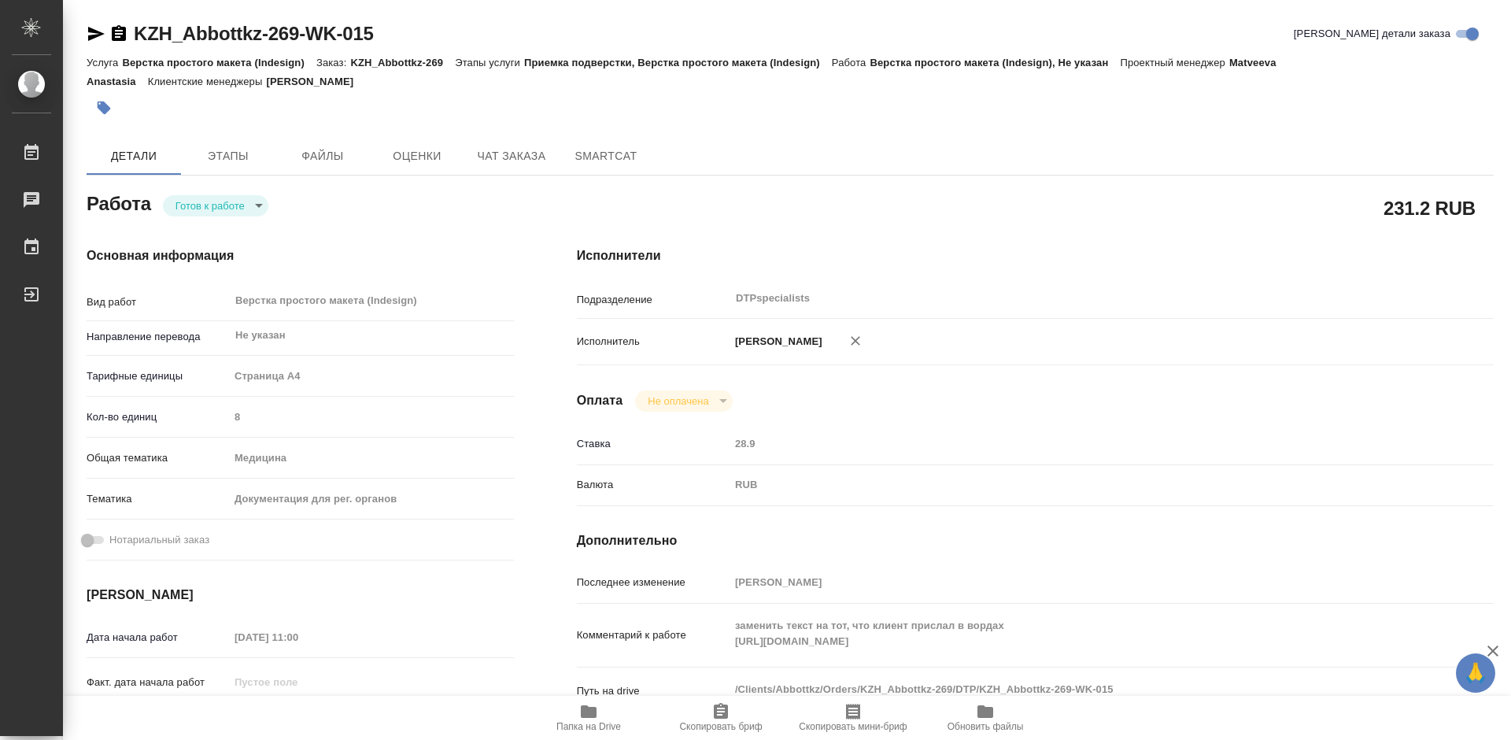
type textarea "x"
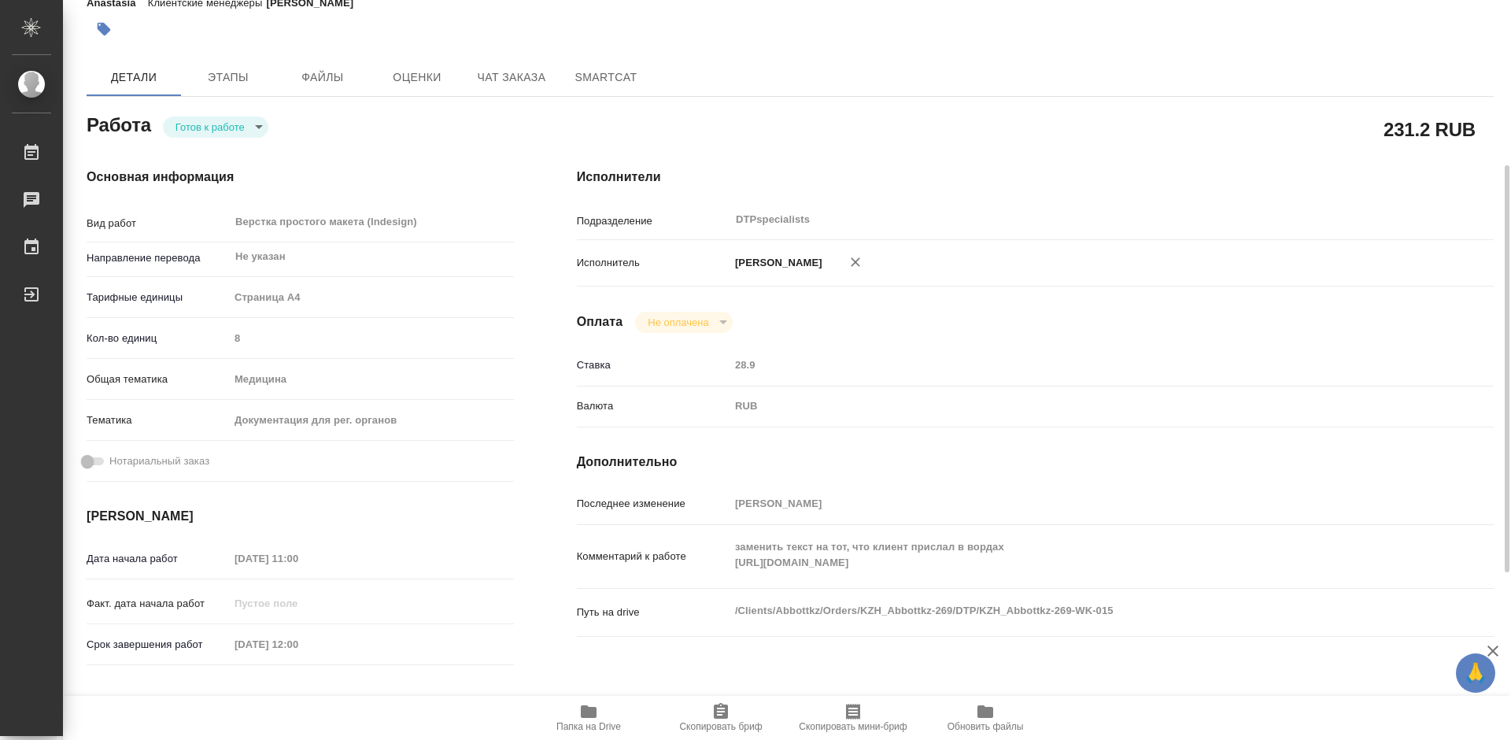
scroll to position [157, 0]
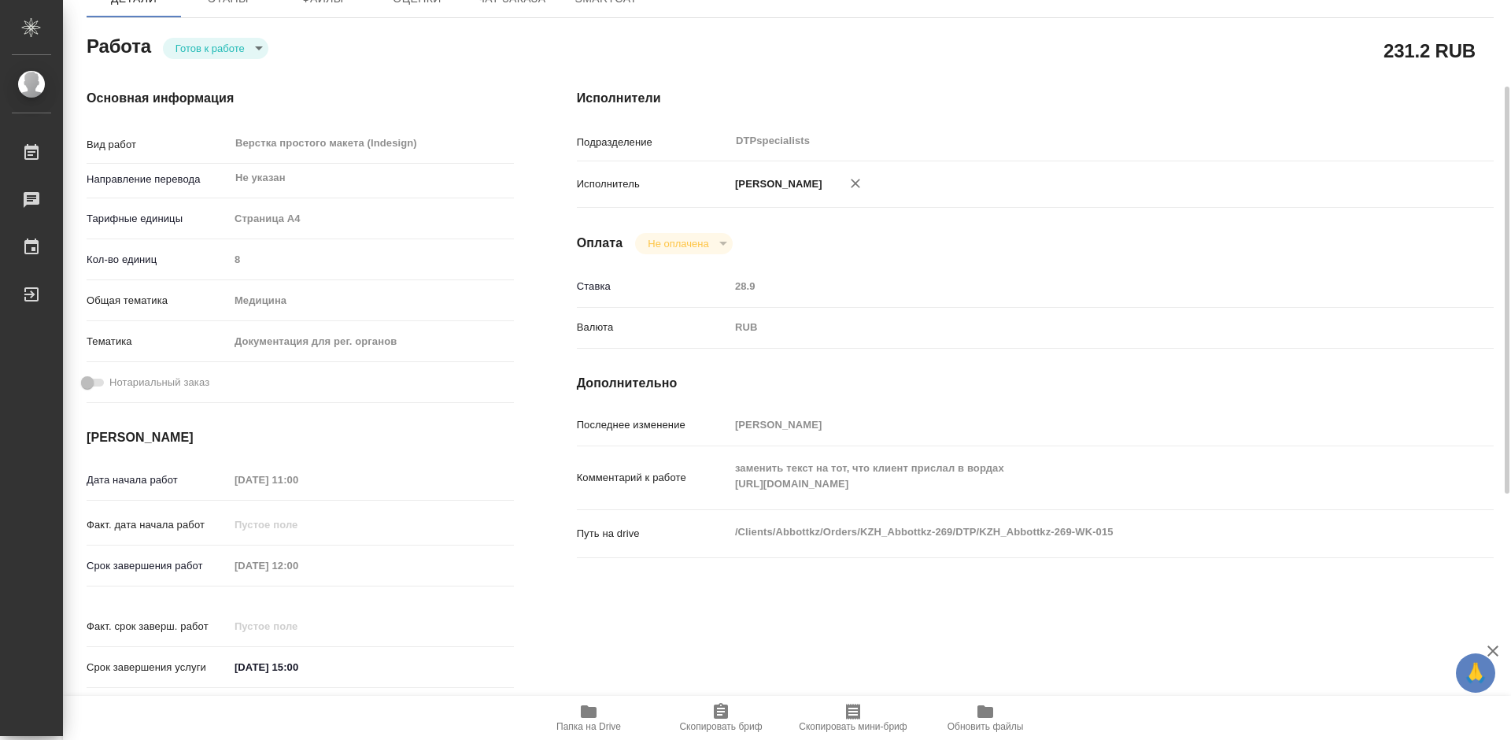
type textarea "x"
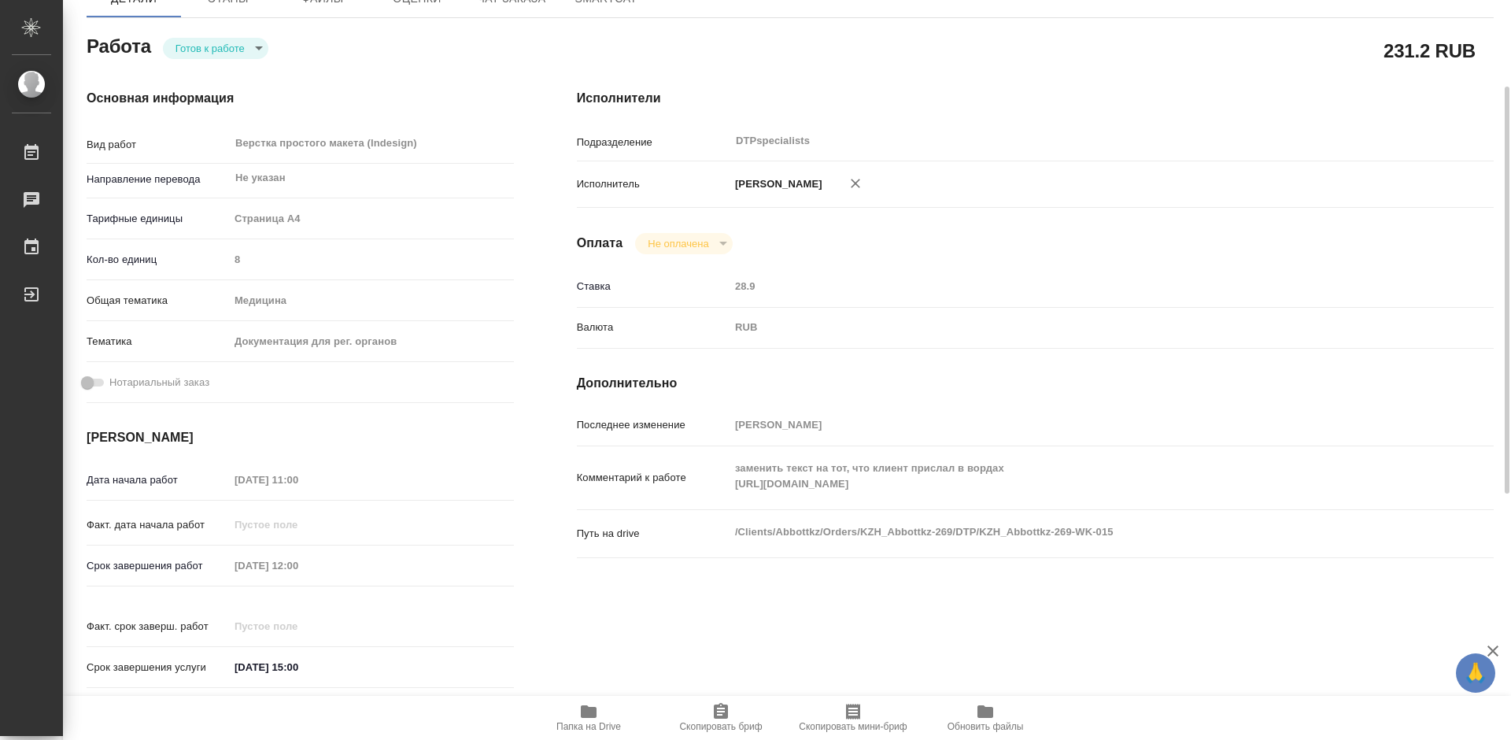
click at [219, 50] on body "🙏 .cls-1 fill:#fff; AWATERA Работы 0 Чаты График Выйти KZH_Abbottkz-269-WK-015 …" at bounding box center [755, 370] width 1511 height 740
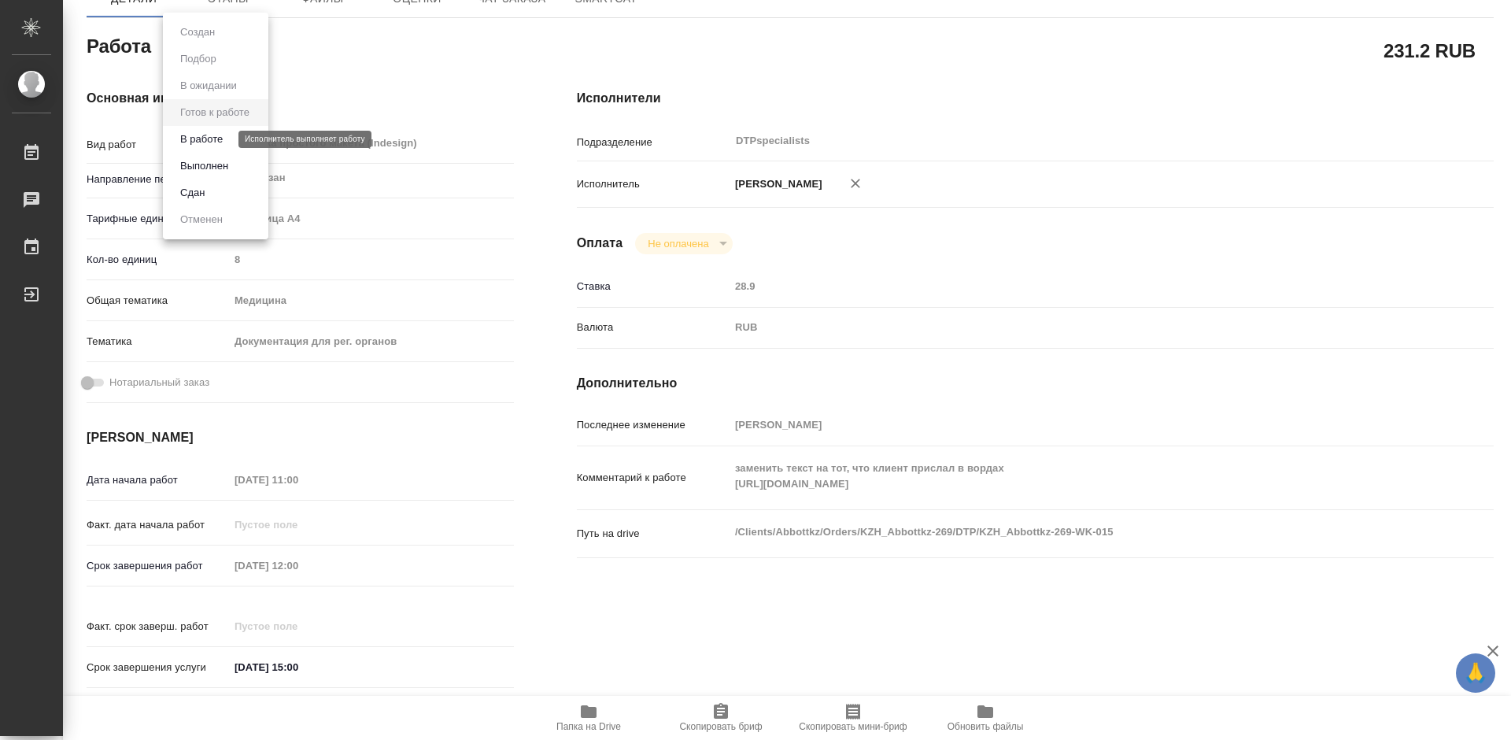
click at [197, 137] on button "В работе" at bounding box center [201, 139] width 52 height 17
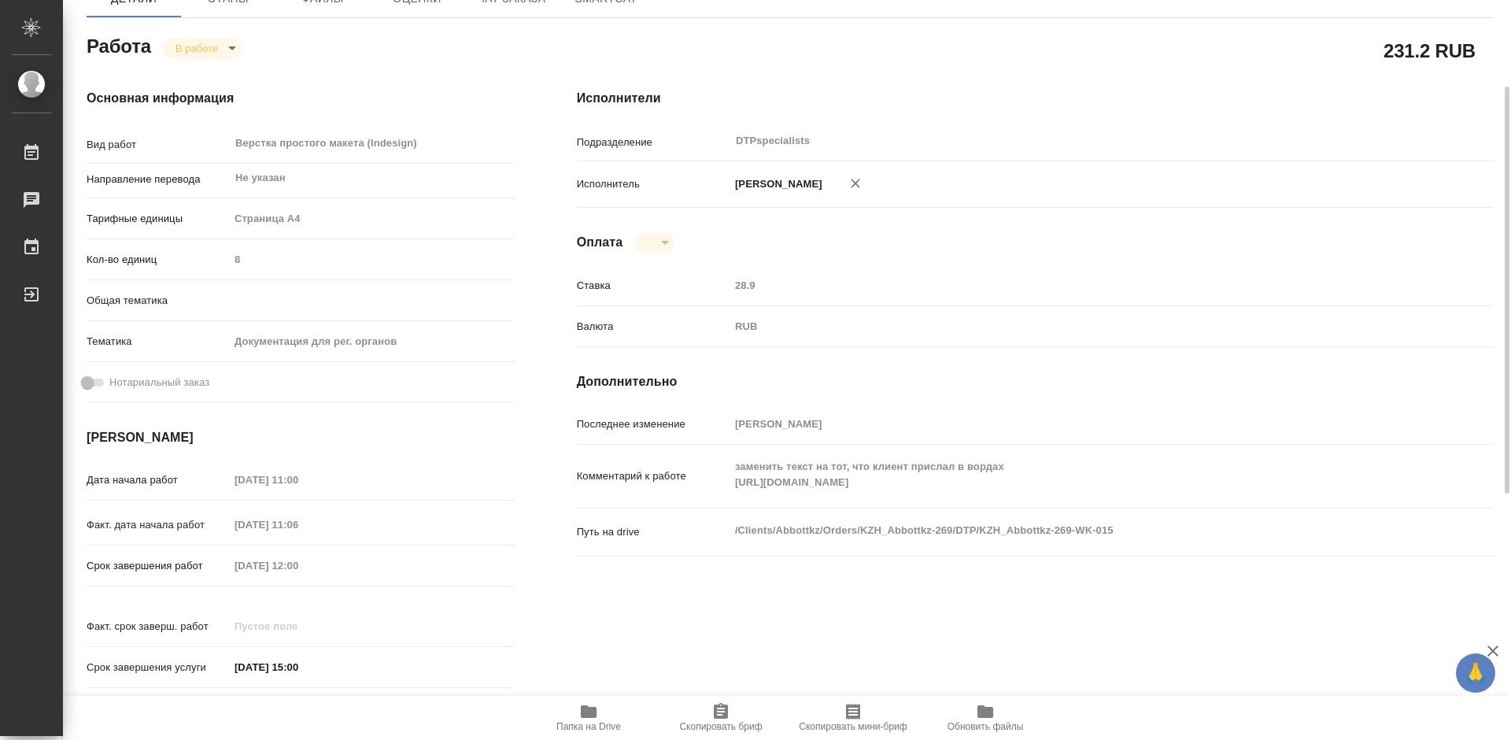
type textarea "x"
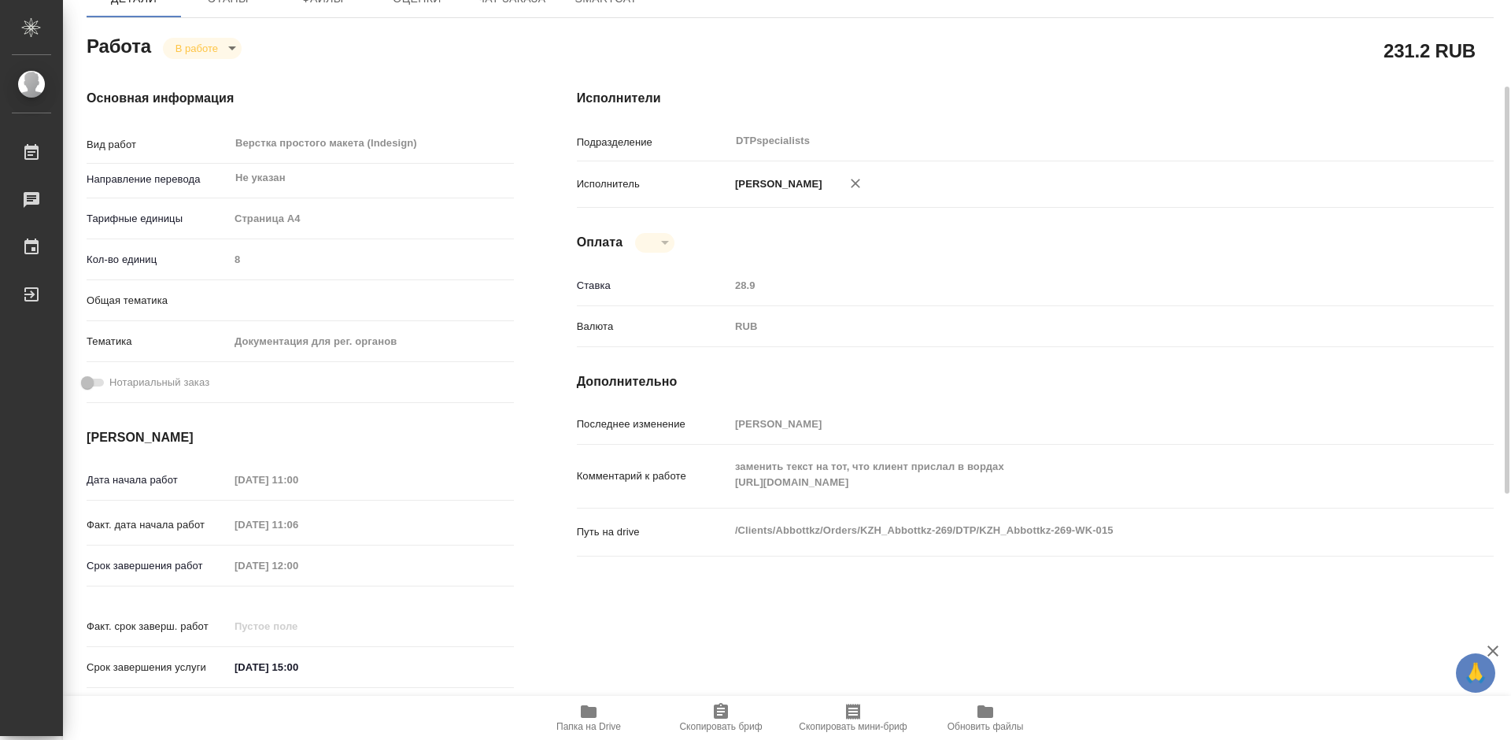
type textarea "x"
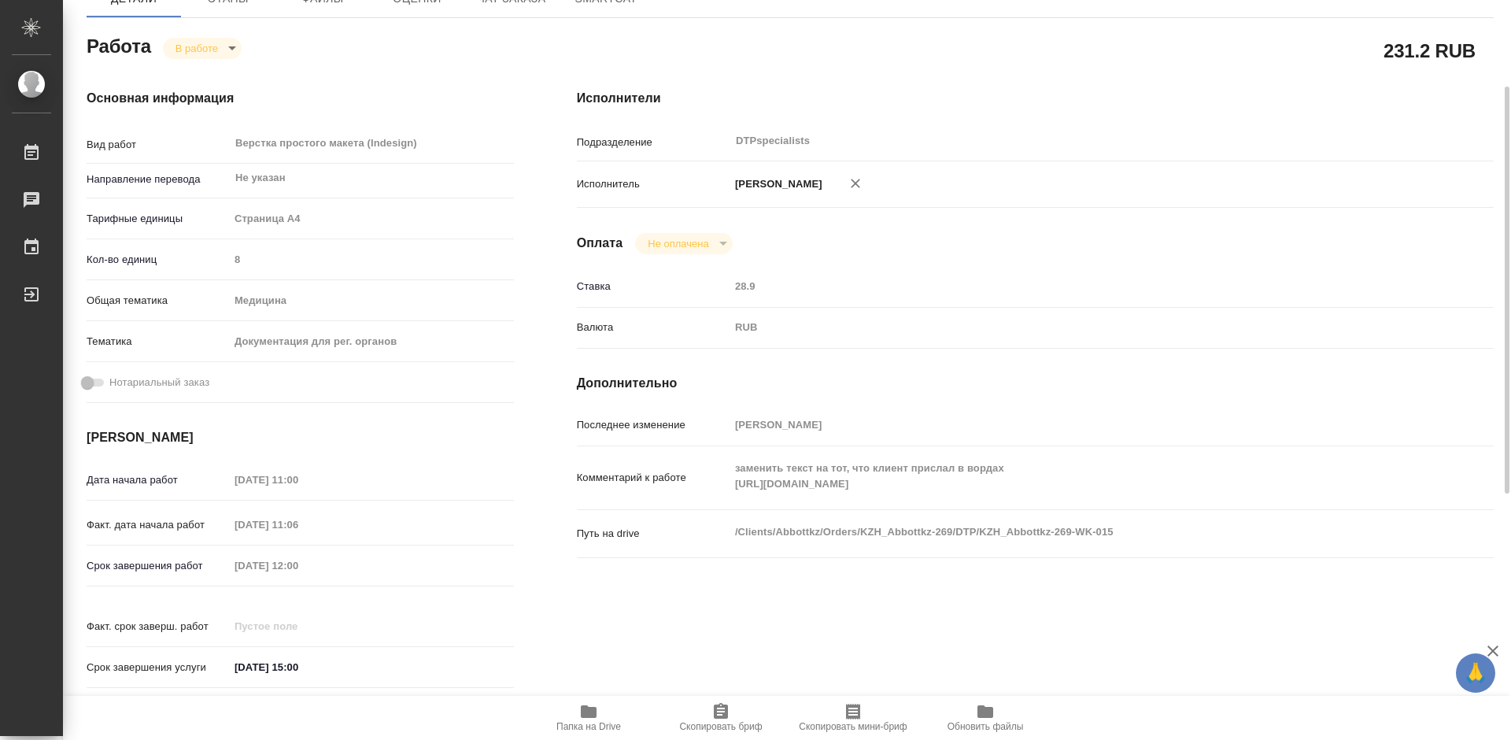
scroll to position [0, 0]
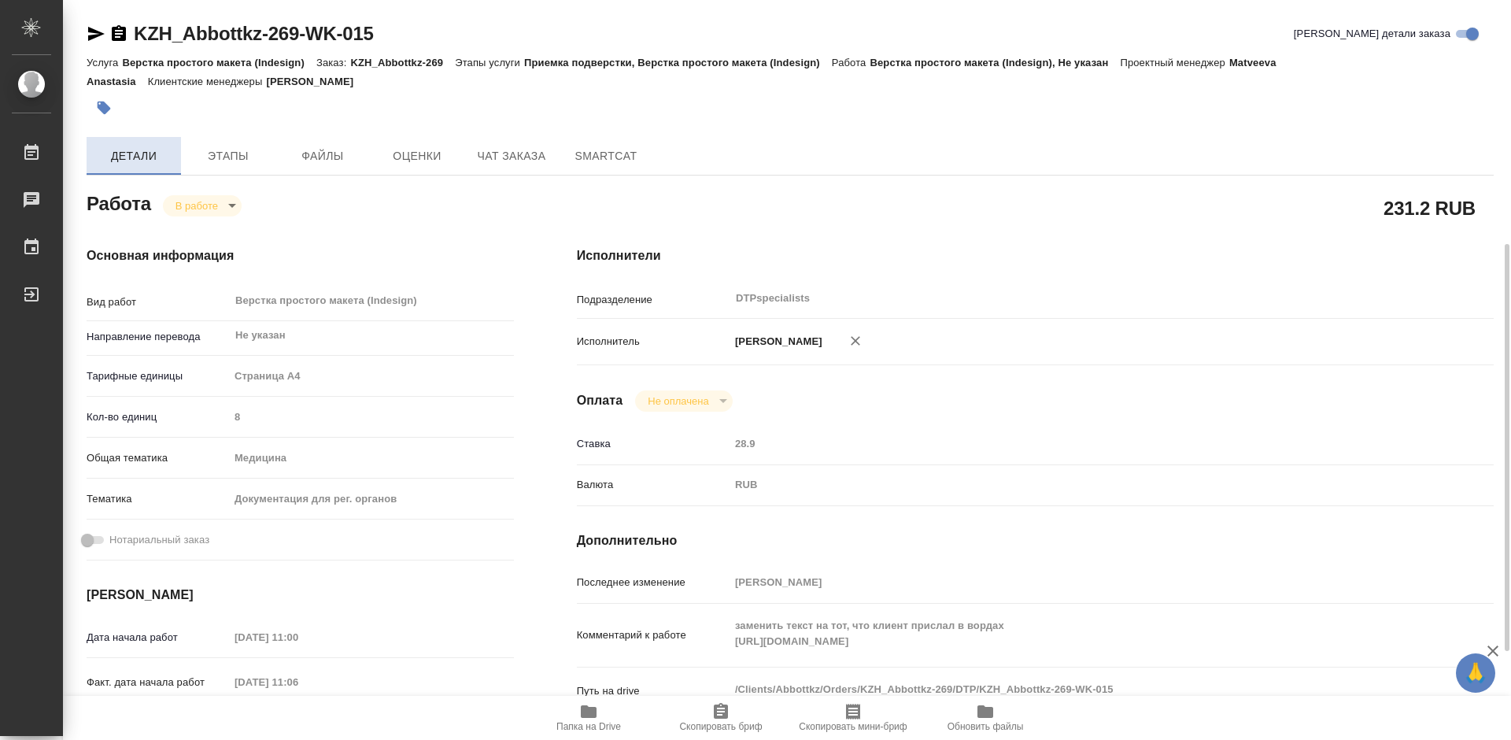
type textarea "x"
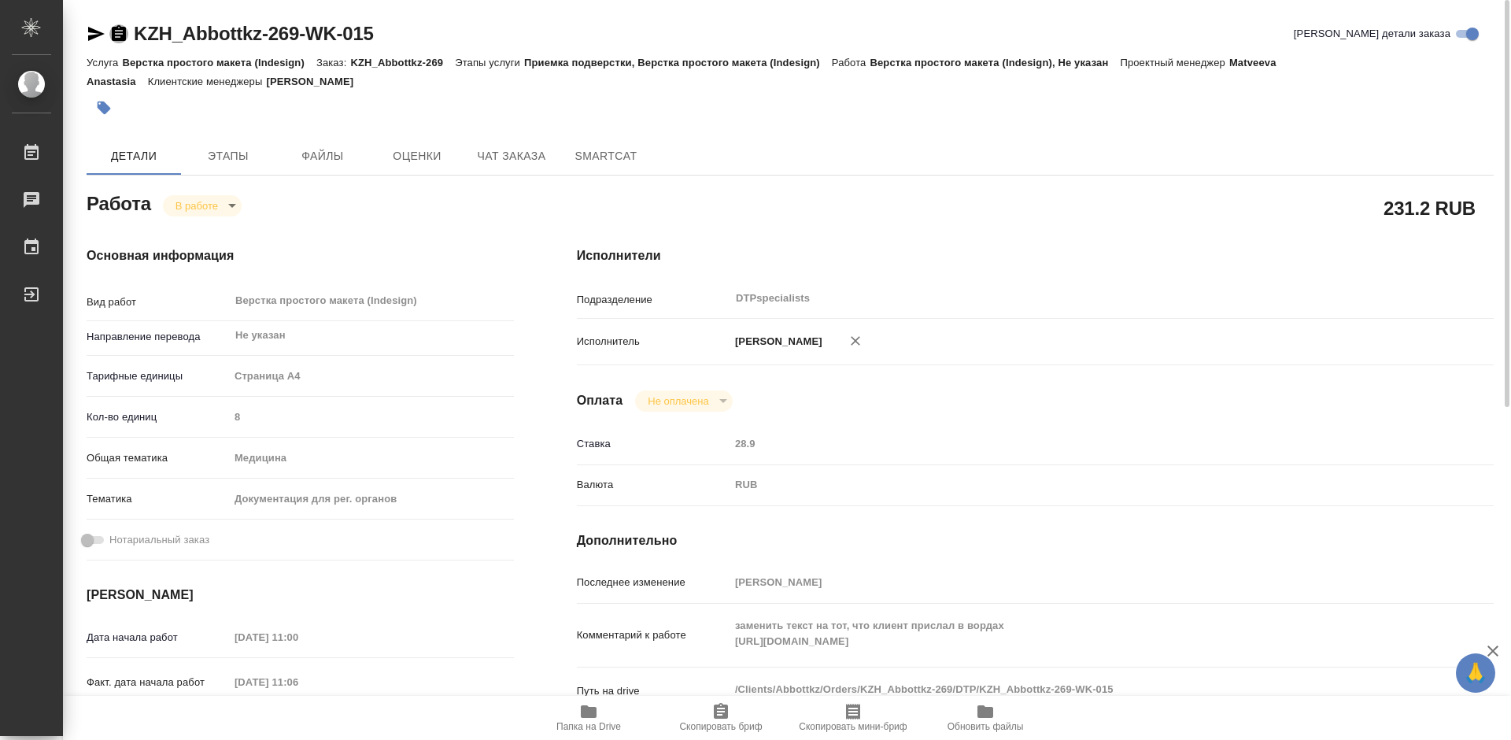
click at [121, 33] on icon "button" at bounding box center [119, 33] width 14 height 16
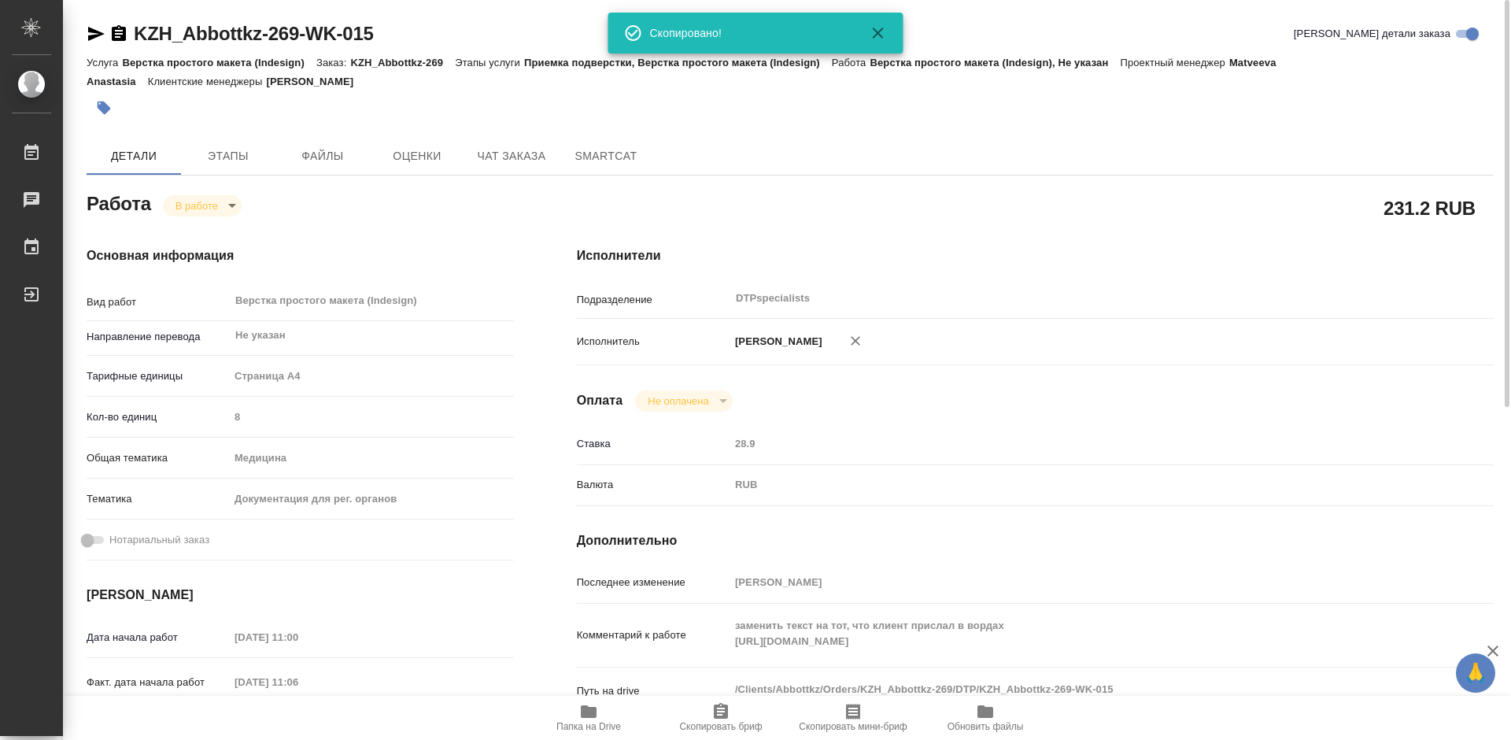
click at [701, 639] on div "Комментарий к работе заменить текст на тот, что клиент прислал в вордах https:/…" at bounding box center [1035, 635] width 917 height 50
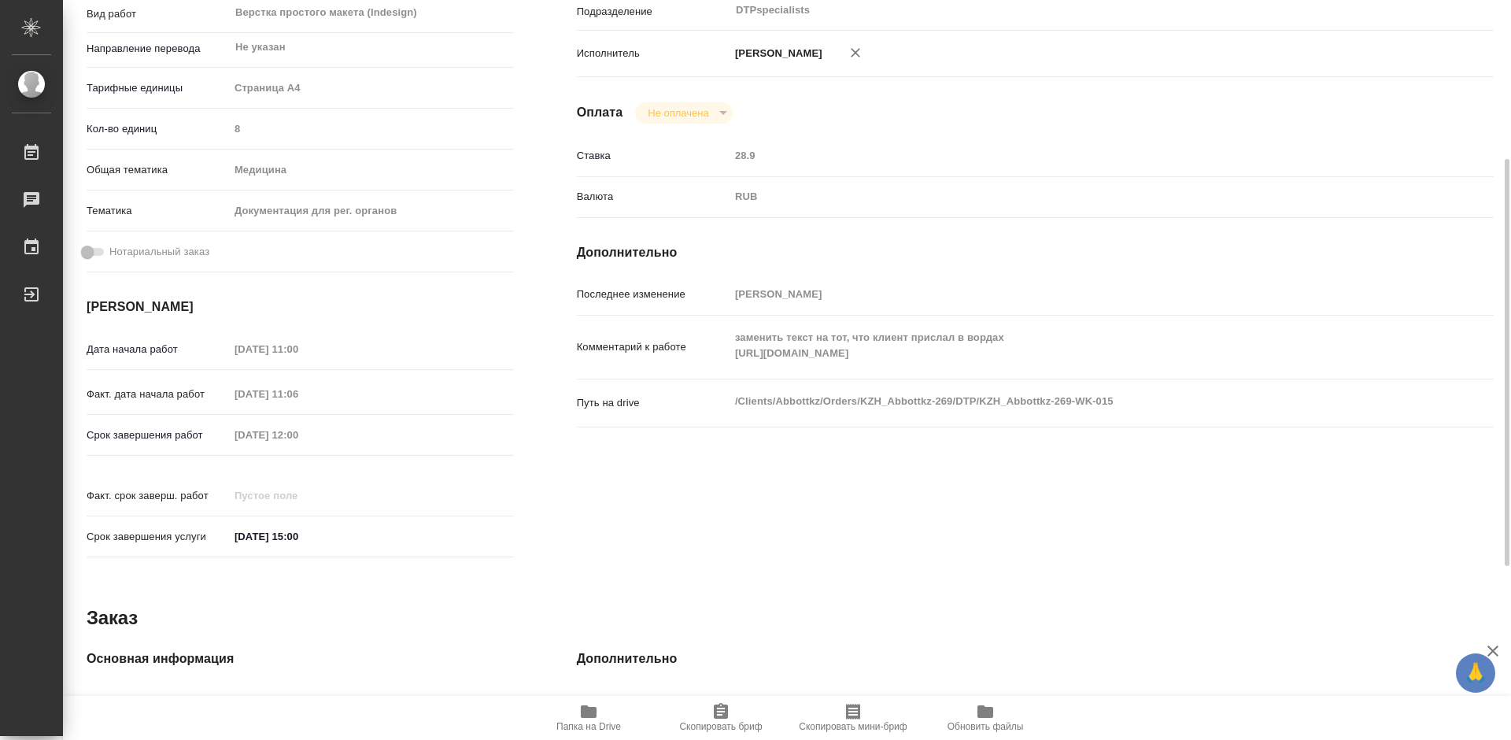
scroll to position [52, 0]
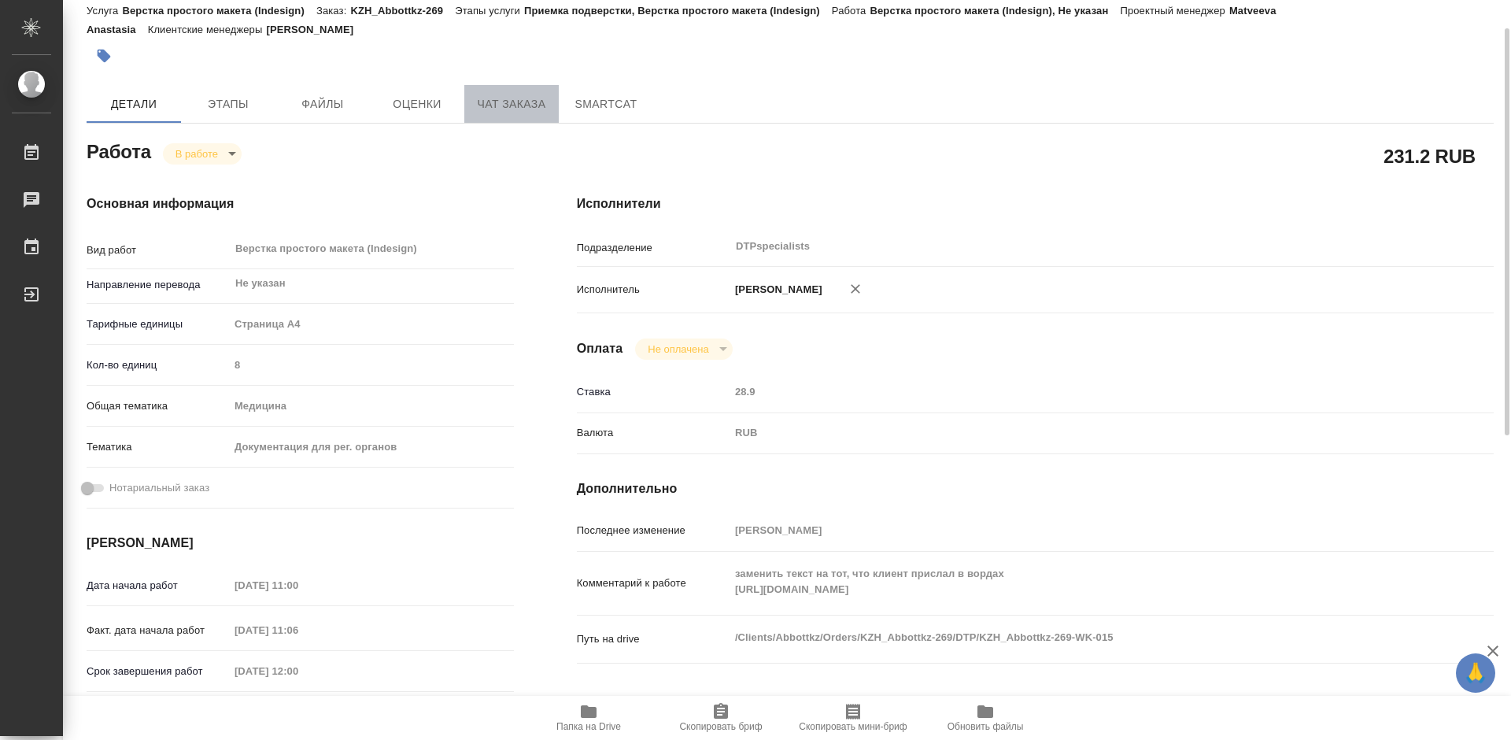
click at [511, 107] on span "Чат заказа" at bounding box center [512, 104] width 76 height 20
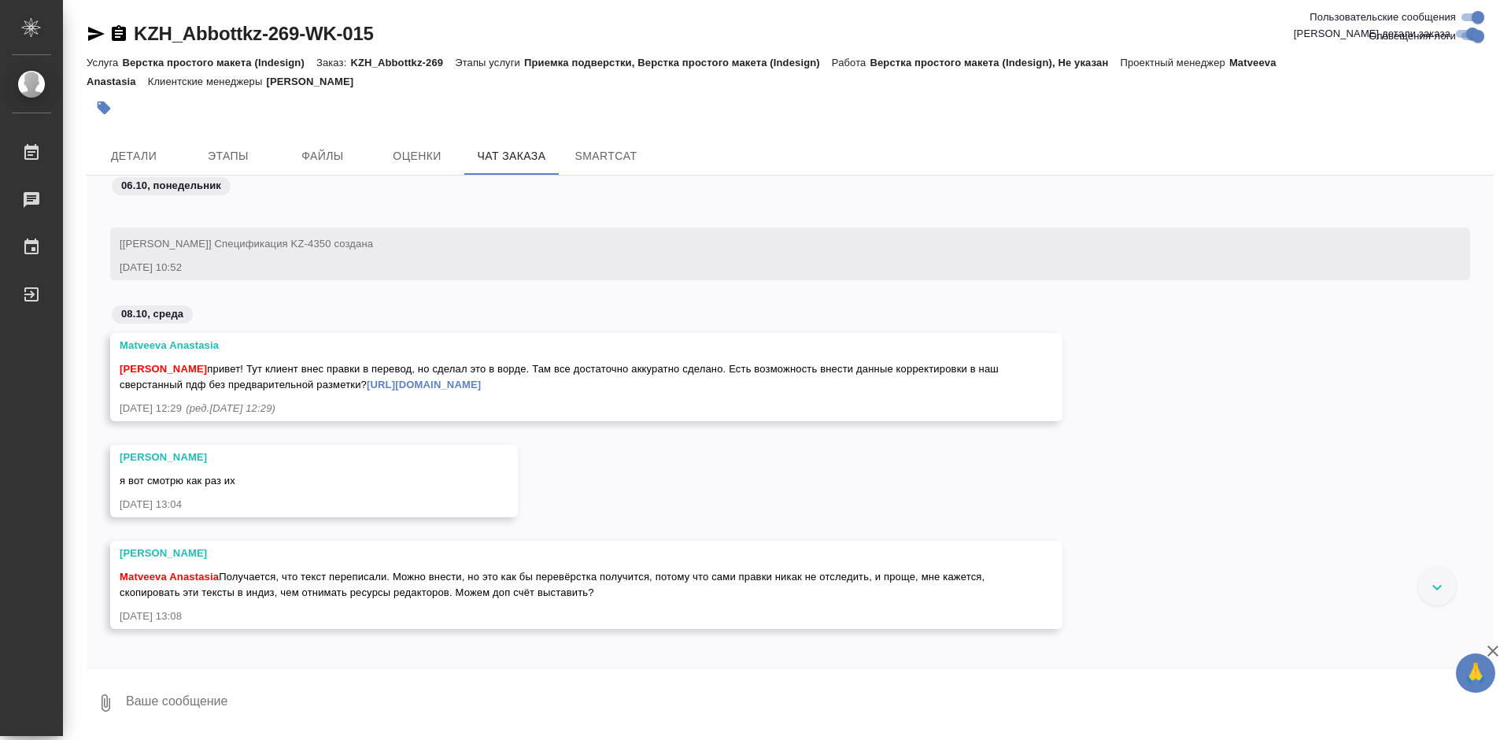
scroll to position [6435, 0]
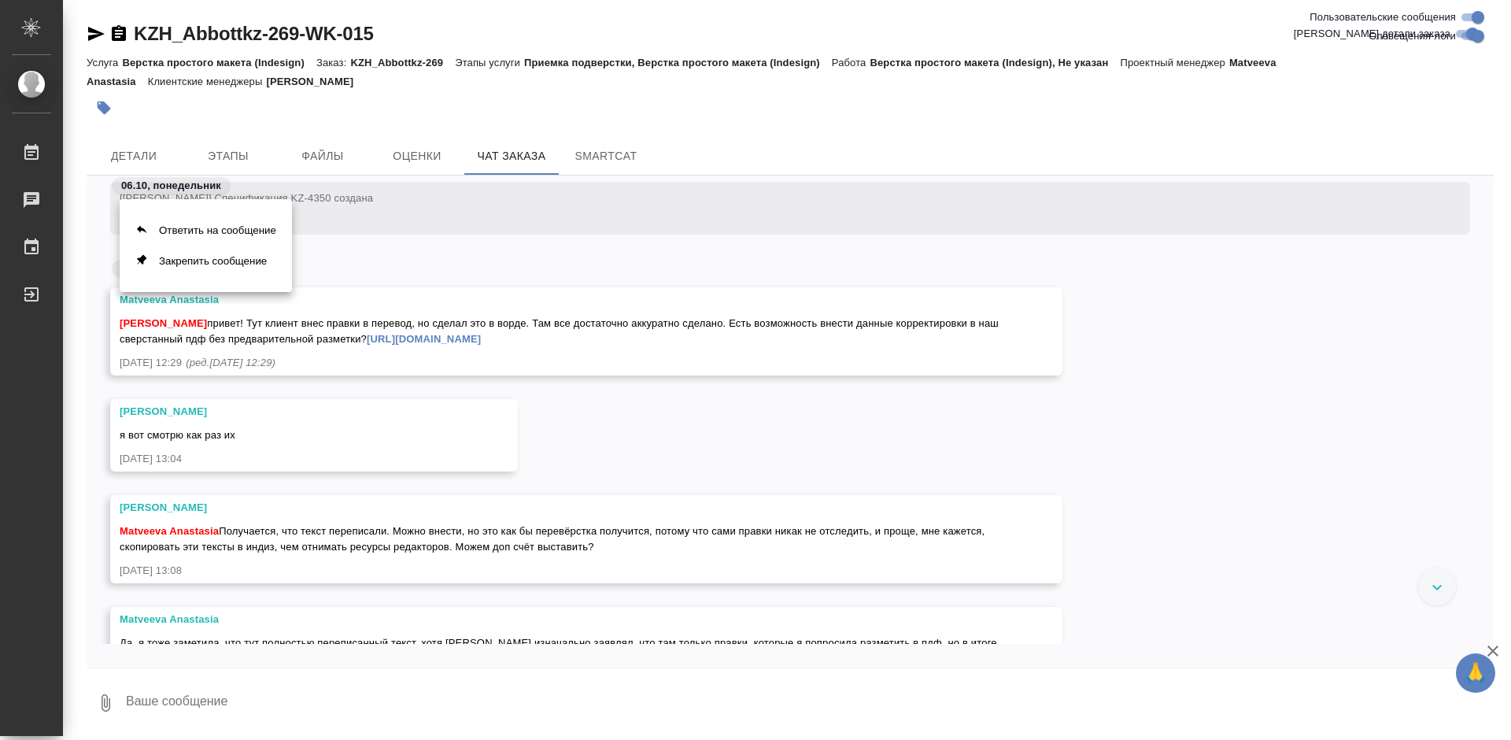
click at [581, 343] on div at bounding box center [755, 370] width 1511 height 740
click at [481, 338] on link "https://drive.awatera.com/s/z3A7QNd9mdG5eS5" at bounding box center [424, 339] width 114 height 12
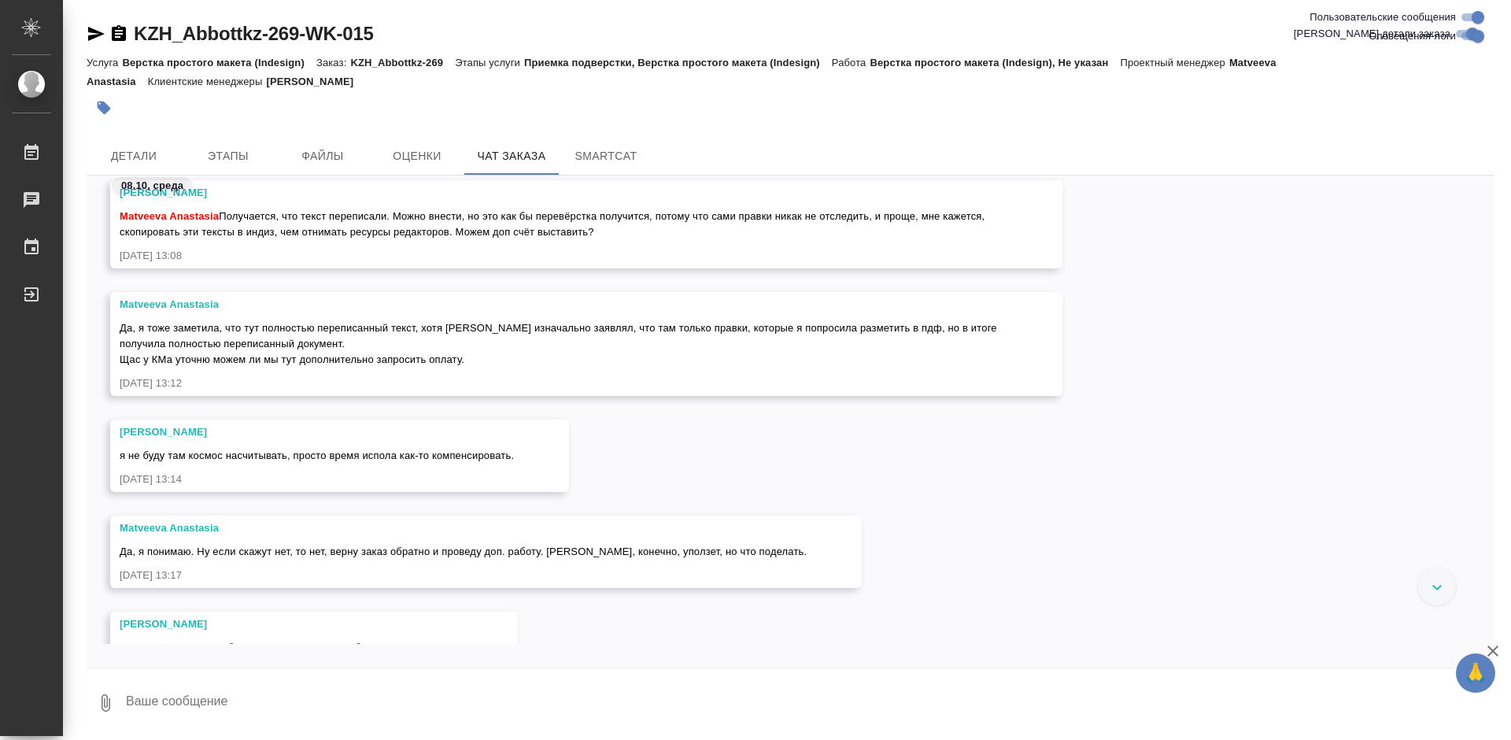
scroll to position [6828, 0]
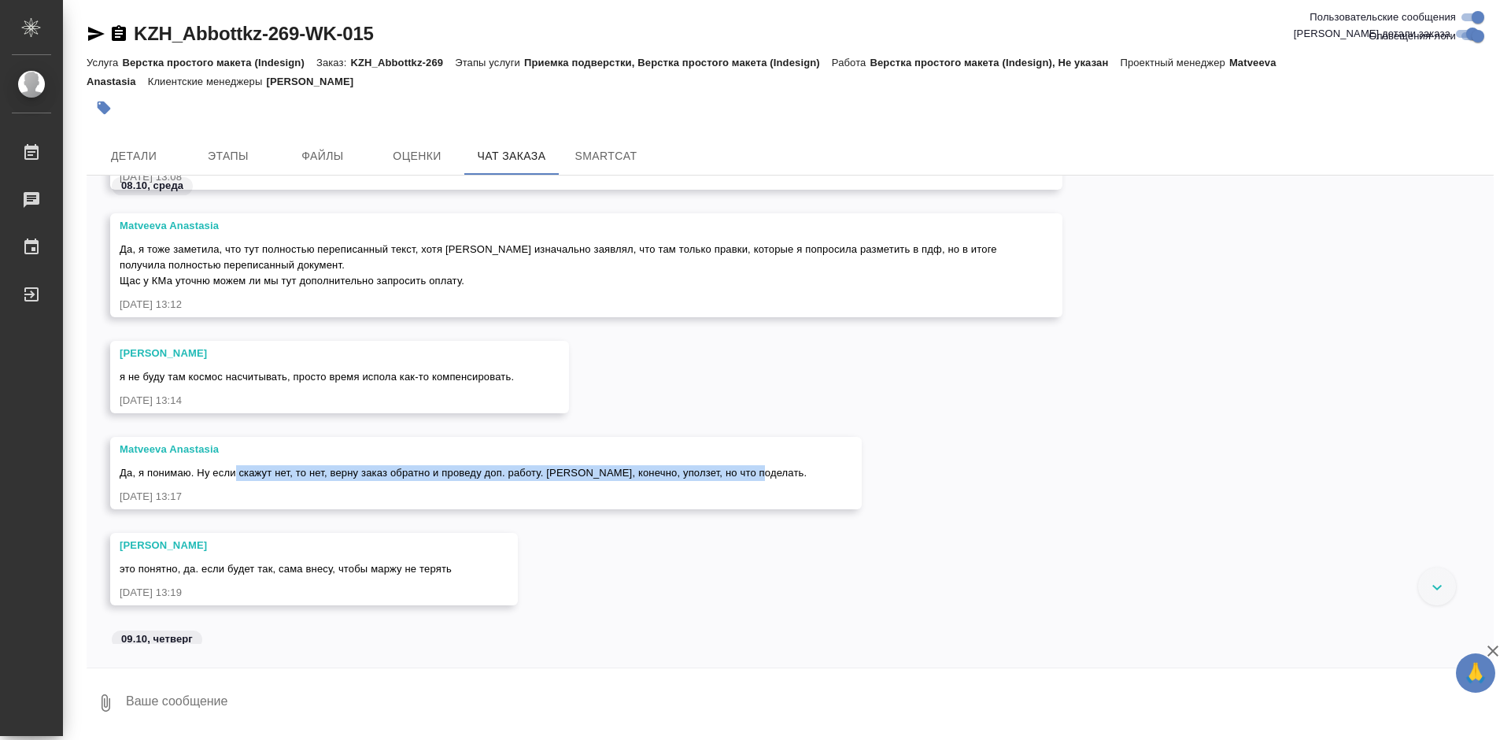
drag, startPoint x: 233, startPoint y: 474, endPoint x: 777, endPoint y: 474, distance: 544.4
click at [777, 474] on div "Matveeva Anastasia Да, я понимаю. Ну если скажут нет, то нет, верну заказ обрат…" at bounding box center [485, 473] width 751 height 72
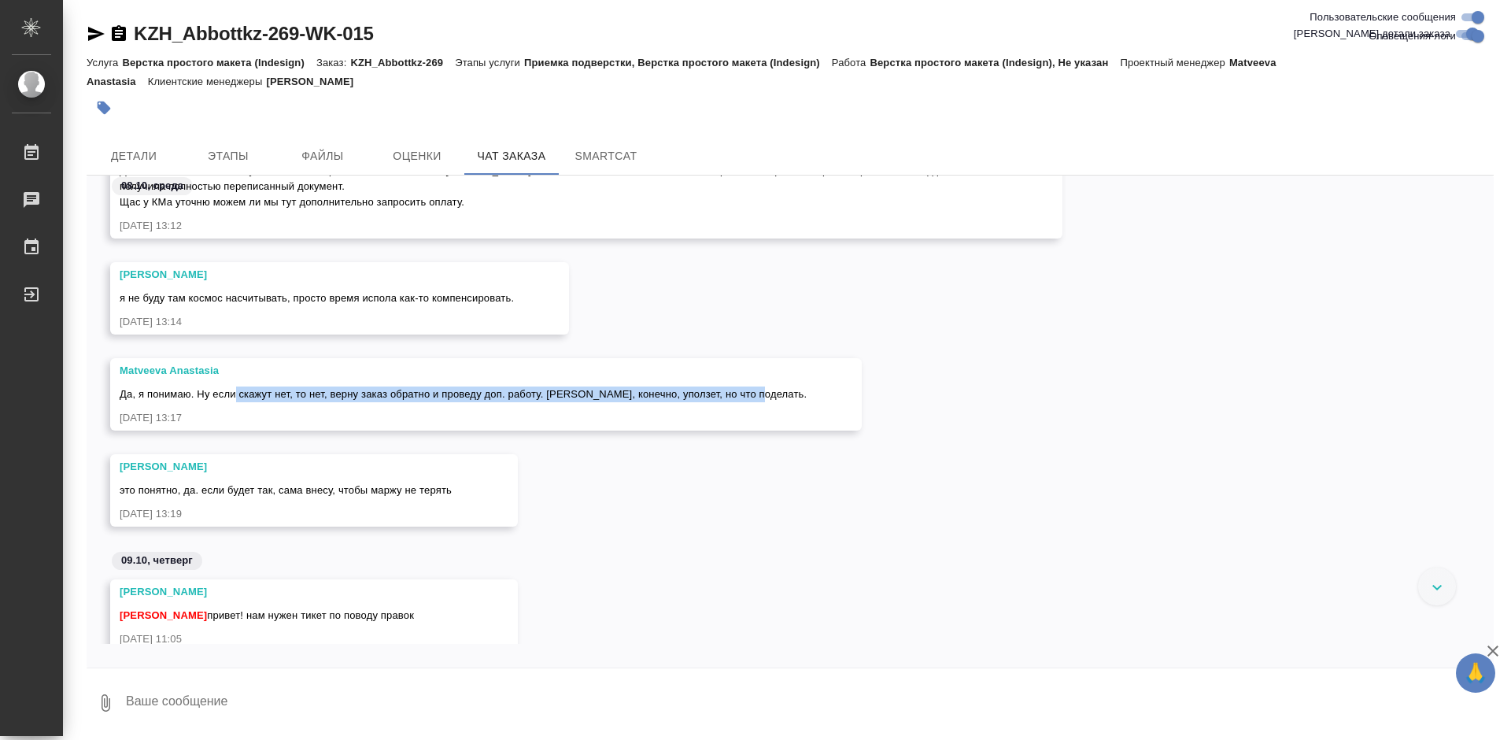
scroll to position [6986, 0]
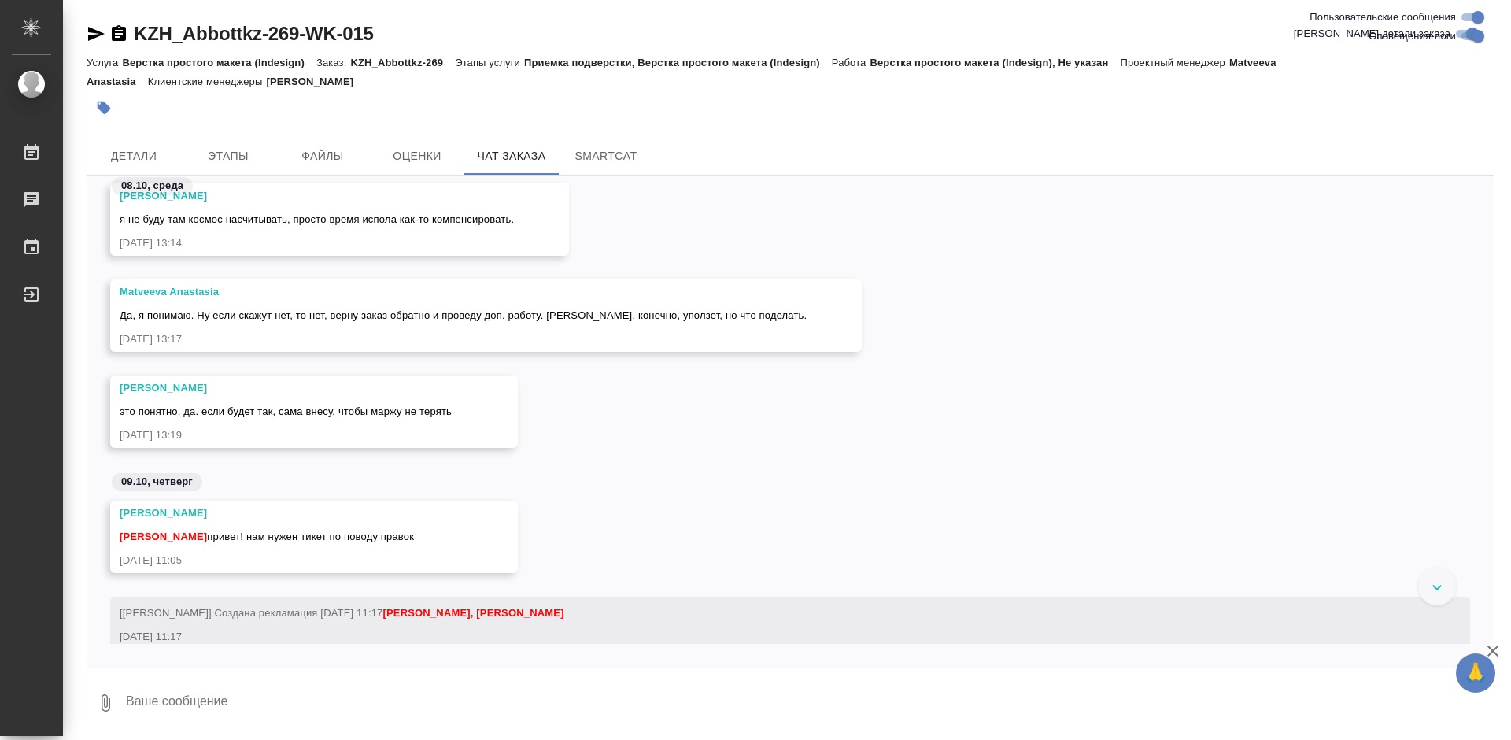
click at [299, 415] on span "это понятно, да. если будет так, сама внесу, чтобы маржу не терять" at bounding box center [286, 411] width 332 height 12
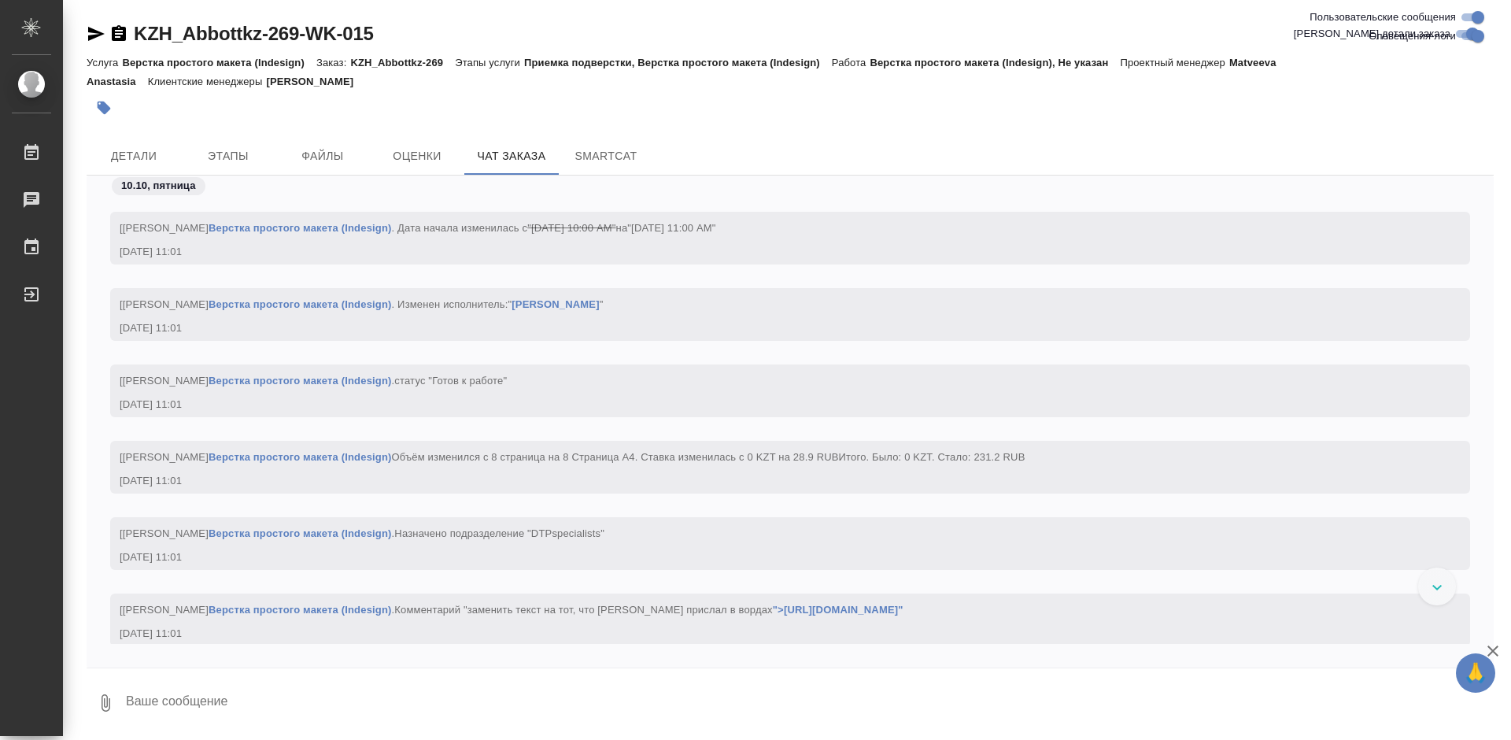
scroll to position [9085, 0]
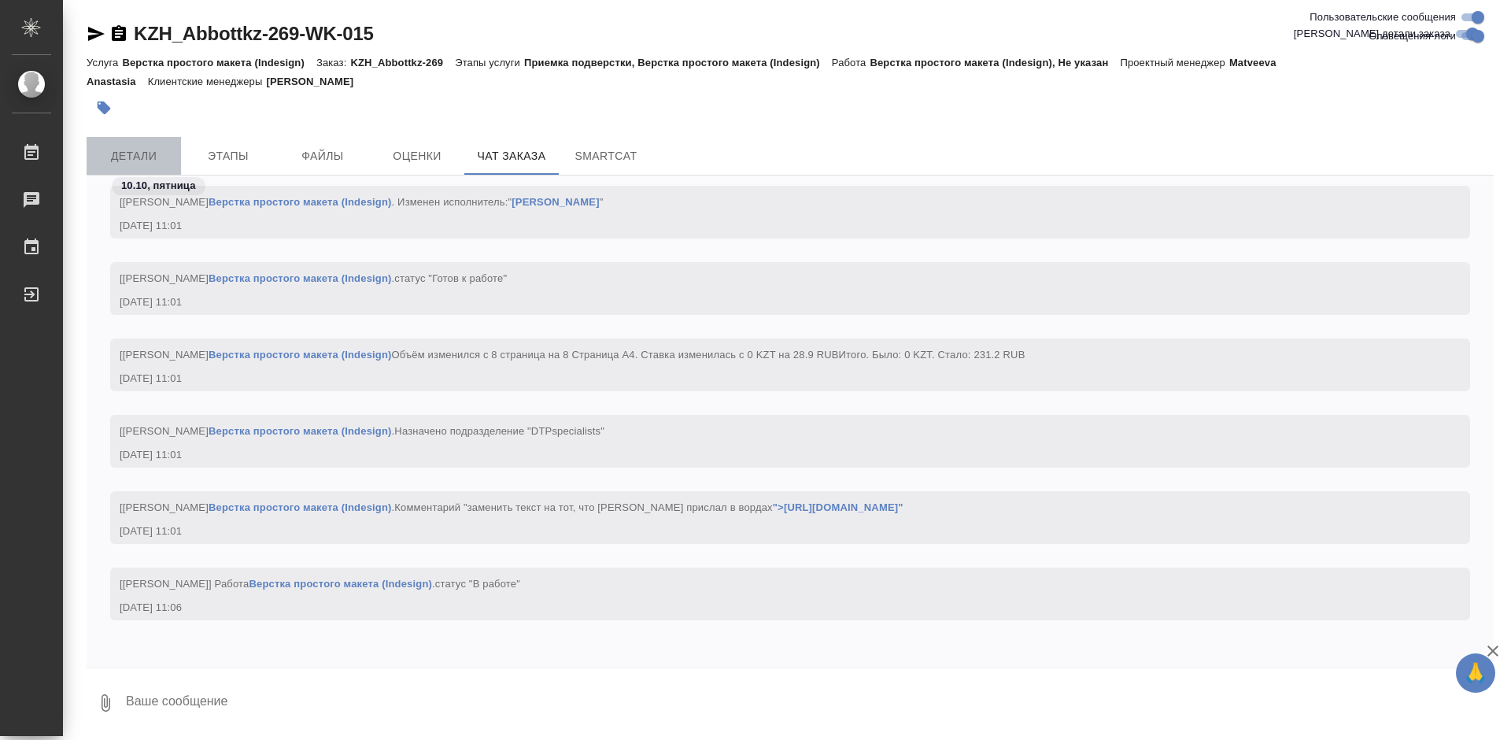
click at [147, 154] on span "Детали" at bounding box center [134, 156] width 76 height 20
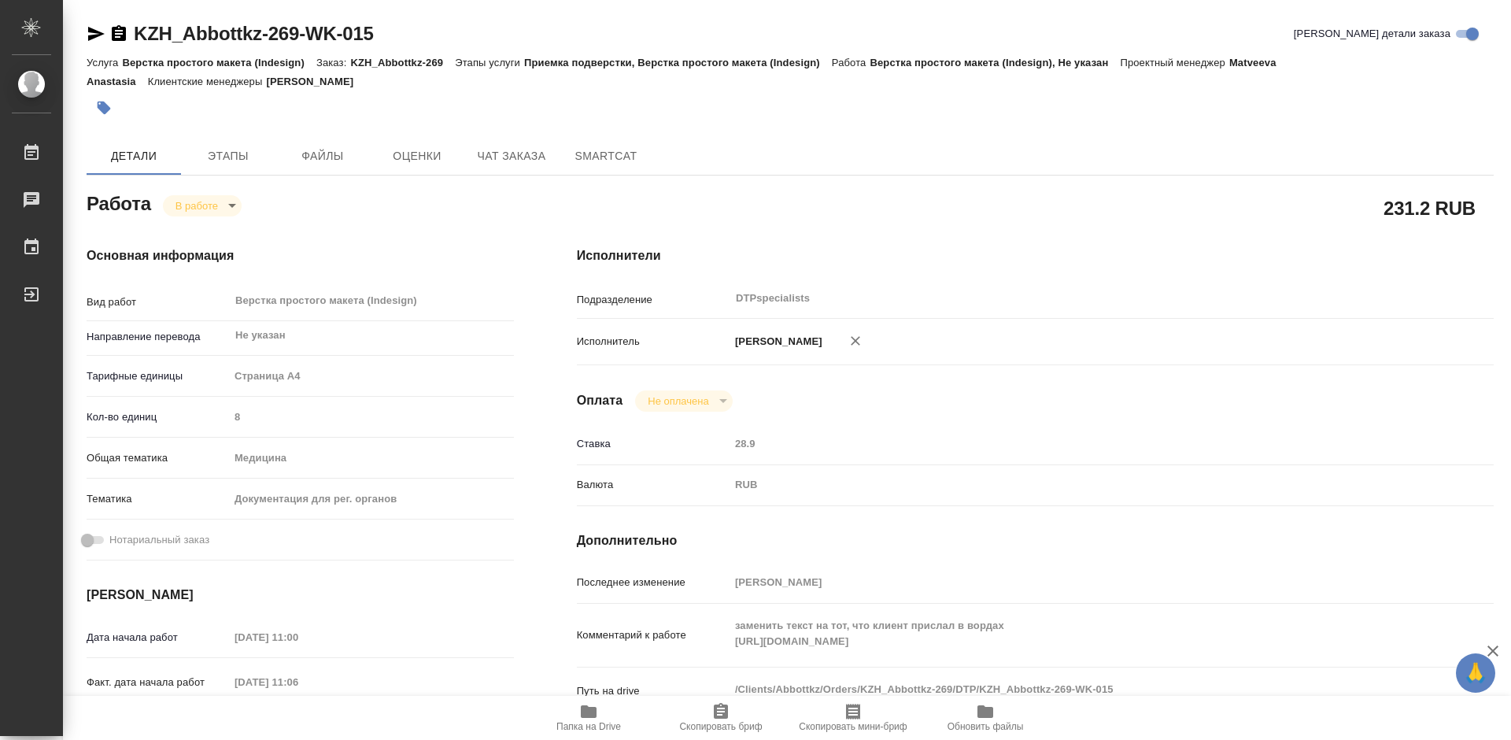
type textarea "x"
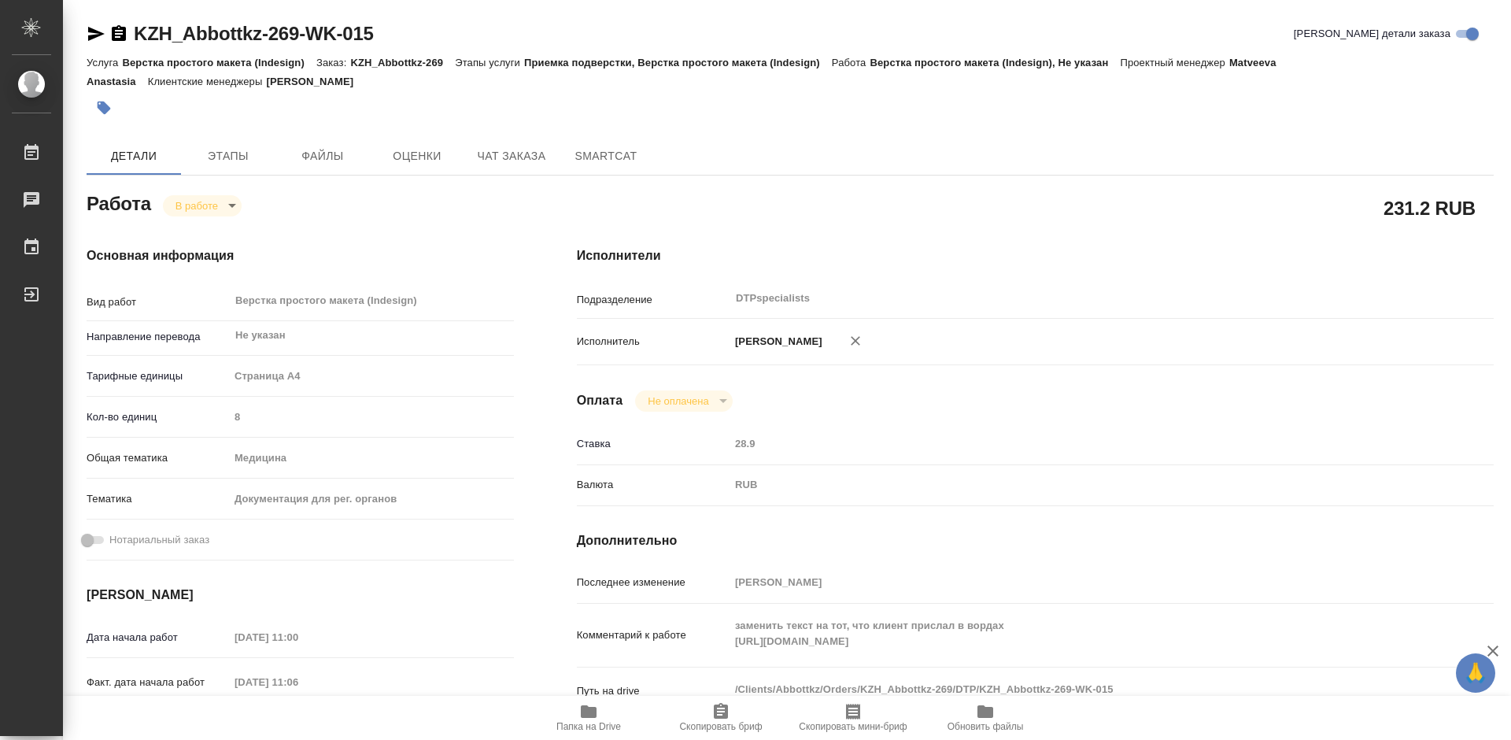
type textarea "x"
